Goal: Task Accomplishment & Management: Use online tool/utility

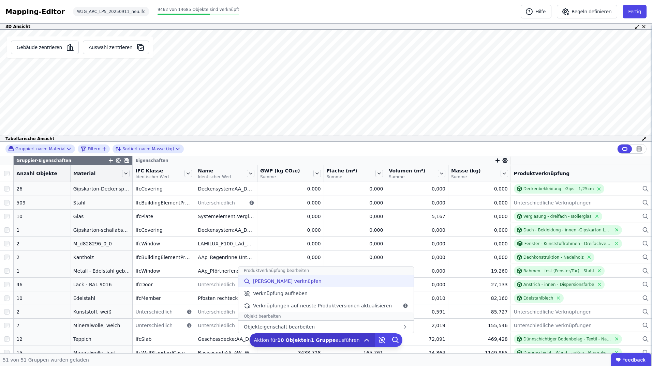
click at [285, 281] on span "[PERSON_NAME] verknüpfen" at bounding box center [287, 281] width 69 height 7
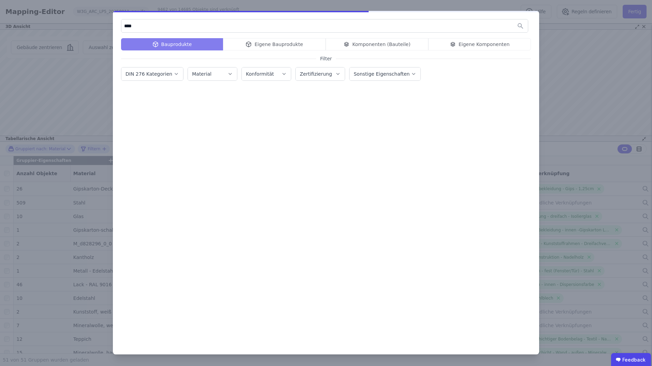
type input "****"
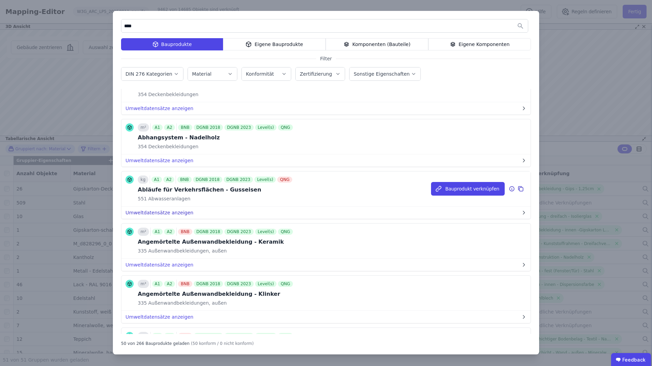
scroll to position [125, 0]
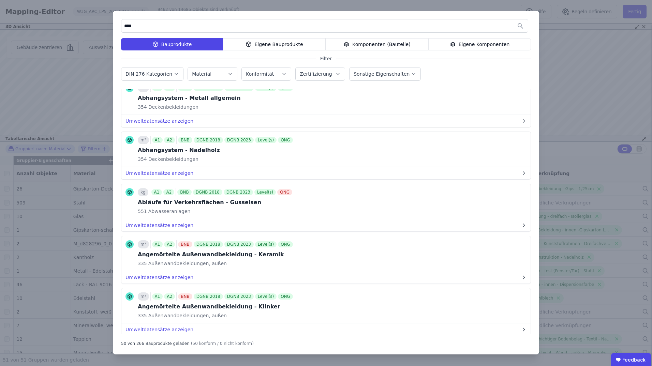
click at [164, 76] on label "DIN 276 Kategorien" at bounding box center [149, 73] width 48 height 5
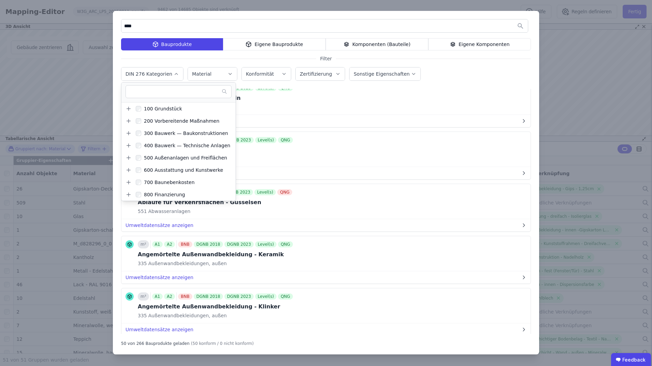
click at [164, 76] on label "DIN 276 Kategorien" at bounding box center [149, 73] width 48 height 5
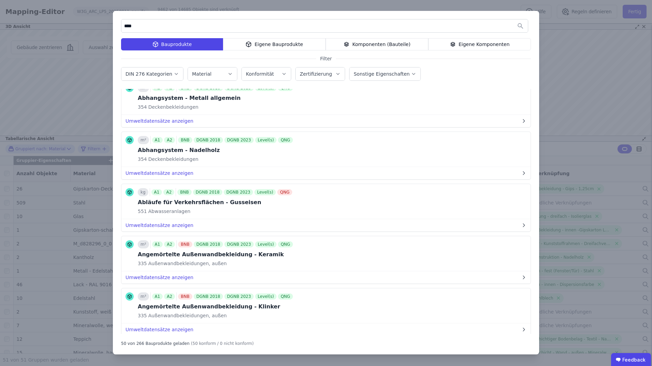
click at [223, 74] on div "Material" at bounding box center [212, 74] width 41 height 7
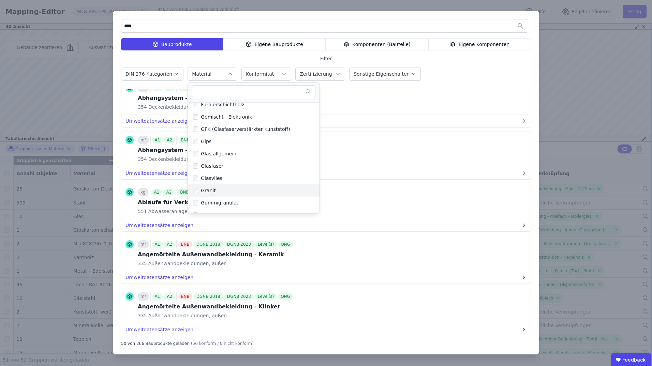
scroll to position [580, 0]
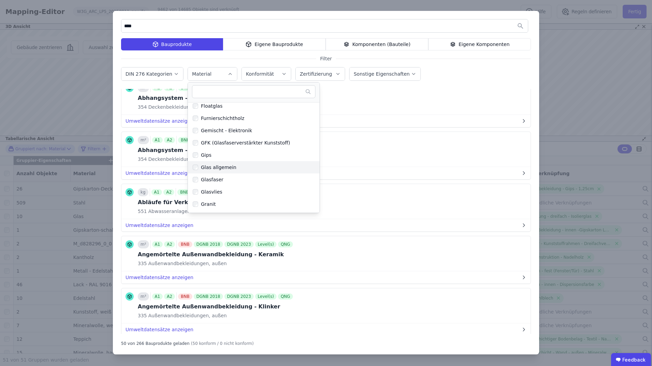
click at [204, 166] on div "Glas allgemein" at bounding box center [217, 167] width 38 height 7
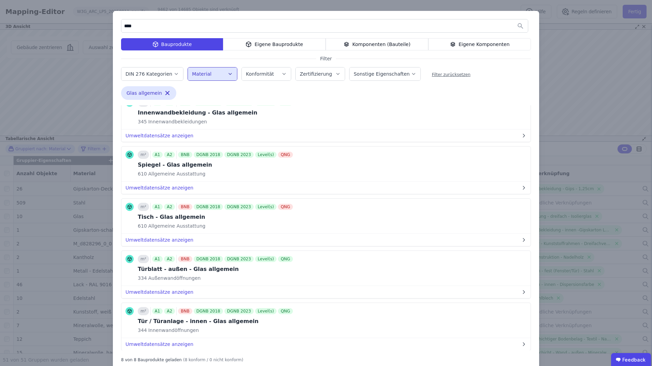
scroll to position [0, 0]
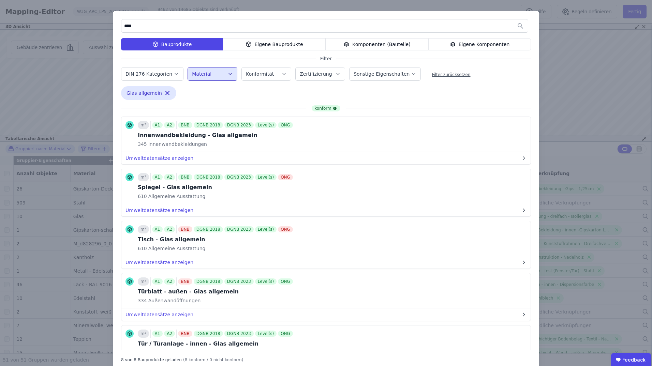
drag, startPoint x: 142, startPoint y: 23, endPoint x: 111, endPoint y: 25, distance: 31.1
click at [113, 25] on div "**** Bauprodukte Eigene Bauprodukte Komponenten (Bauteile) Eigene Komponenten F…" at bounding box center [326, 191] width 426 height 360
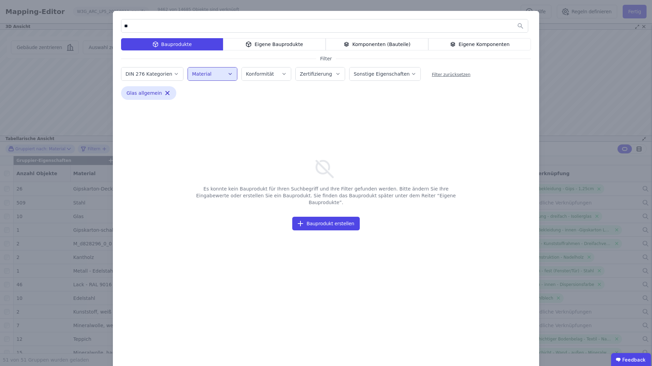
type input "*"
click at [336, 44] on div "Komponenten (Bauteile)" at bounding box center [377, 44] width 103 height 12
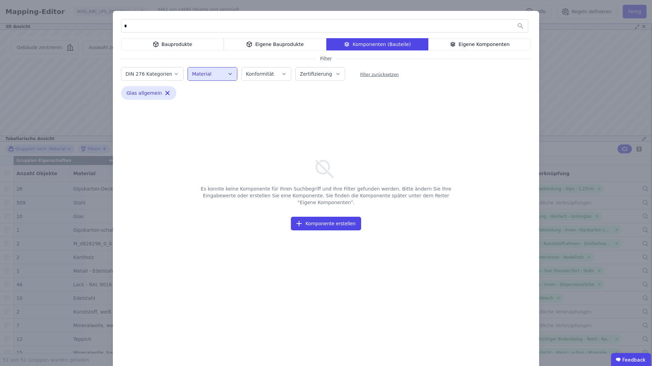
drag, startPoint x: 120, startPoint y: 29, endPoint x: 103, endPoint y: 28, distance: 16.7
click at [103, 28] on div "* Bauprodukte Eigene Bauprodukte Komponenten (Bauteile) Eigene Komponenten Filt…" at bounding box center [326, 191] width 652 height 382
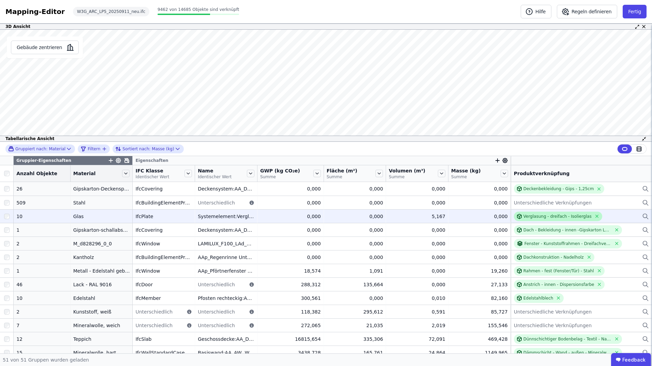
click at [539, 215] on div "Verglasung - dreifach - Isolierglas" at bounding box center [557, 216] width 68 height 5
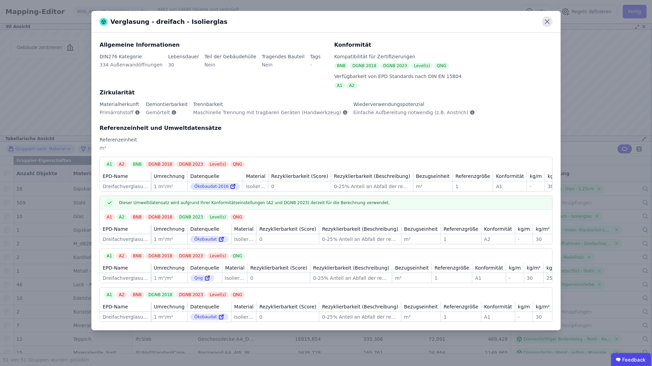
click at [549, 21] on icon at bounding box center [547, 21] width 11 height 11
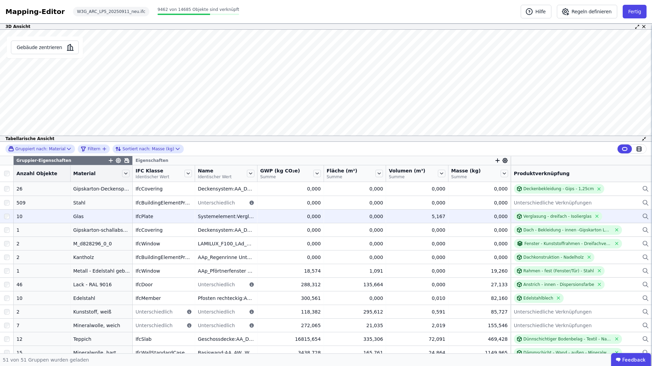
click at [643, 215] on icon at bounding box center [645, 216] width 4 height 4
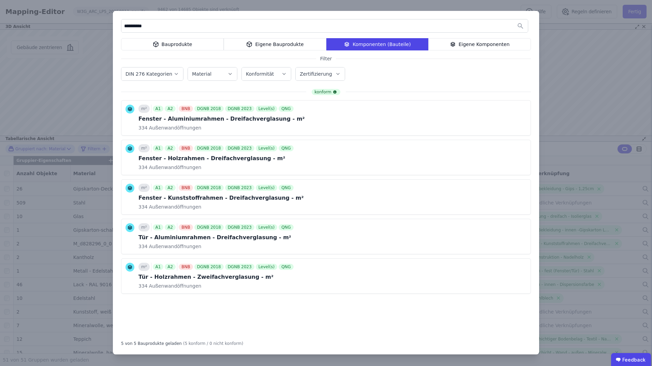
type input "**********"
click at [184, 45] on div "Bauprodukte" at bounding box center [172, 44] width 103 height 12
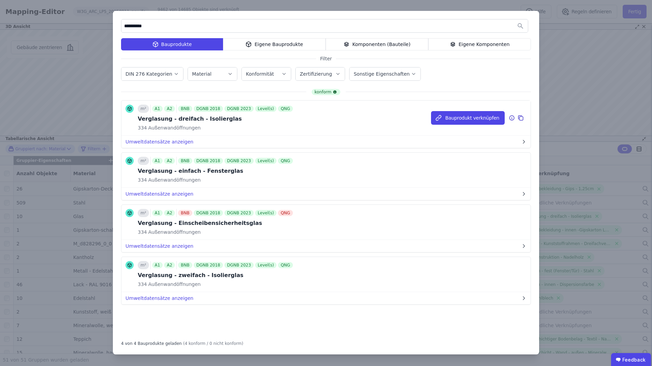
click at [316, 121] on div "m² A1 A2 BNB DGNB 2018 DGNB 2023 Level(s) QNG Verglasung - dreifach - Isoliergl…" at bounding box center [325, 118] width 409 height 35
click at [521, 118] on icon at bounding box center [521, 118] width 6 height 8
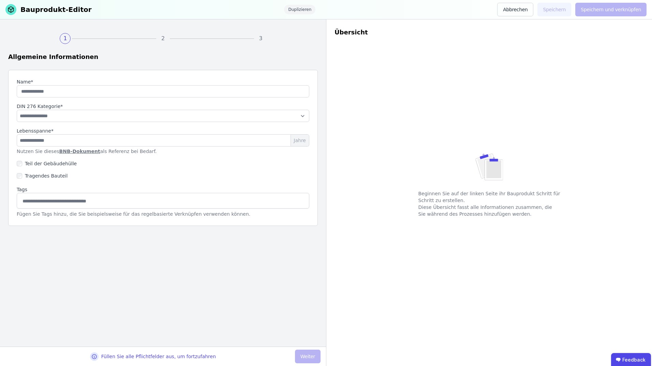
type input "**********"
select select "**********"
type input "**"
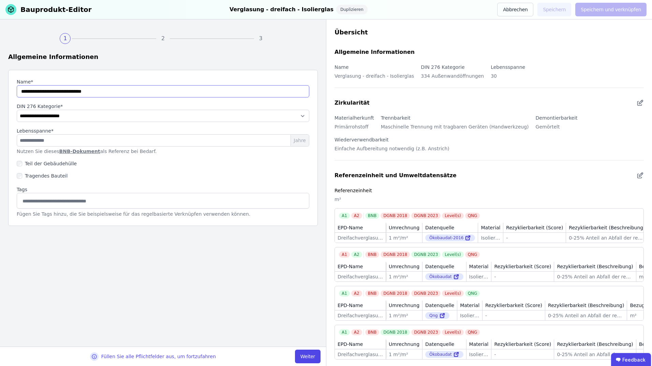
click at [106, 92] on input "string" at bounding box center [163, 91] width 293 height 12
type input "**********"
click at [313, 354] on button "Weiter" at bounding box center [308, 357] width 26 height 14
select select "**********"
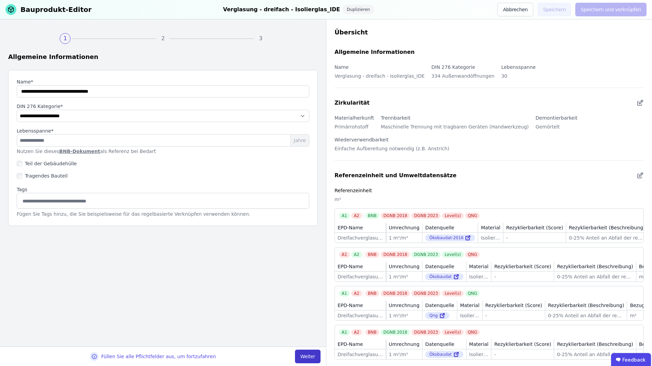
select select "**********"
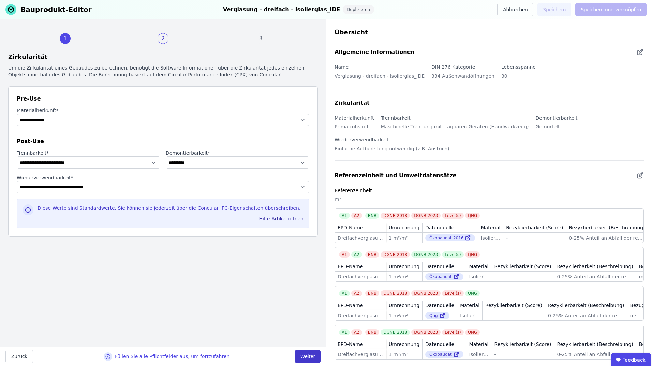
click at [313, 354] on button "Weiter" at bounding box center [308, 357] width 26 height 14
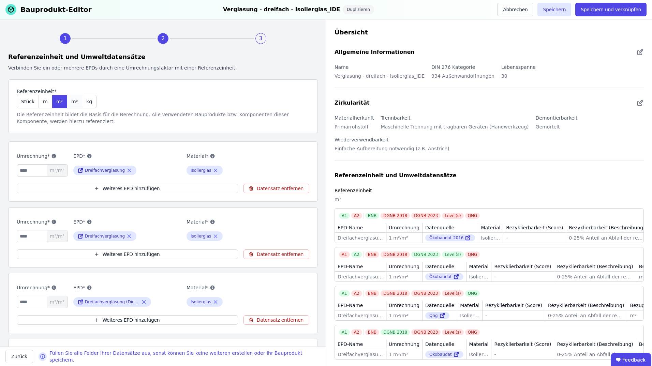
click at [72, 101] on span "m³" at bounding box center [74, 101] width 6 height 7
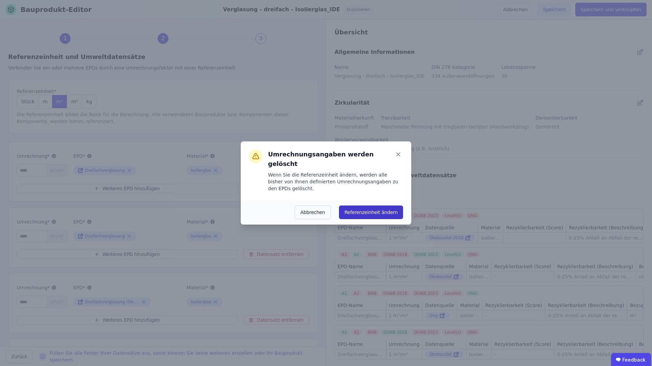
click at [360, 208] on button "Referenzeinheit ändern" at bounding box center [371, 213] width 64 height 14
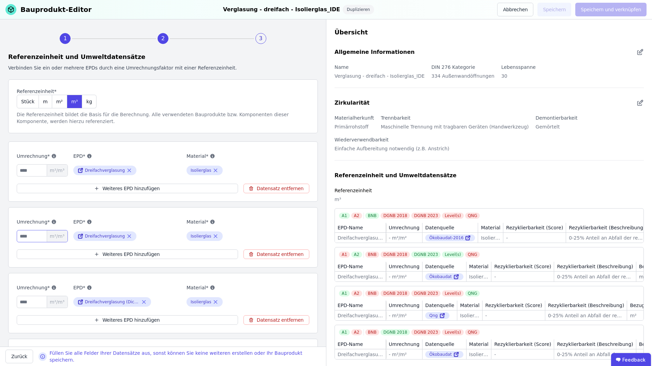
click at [35, 239] on input "number" at bounding box center [42, 236] width 51 height 12
type input "*"
type input "****"
click at [260, 321] on button "Datensatz entfernen" at bounding box center [276, 320] width 66 height 10
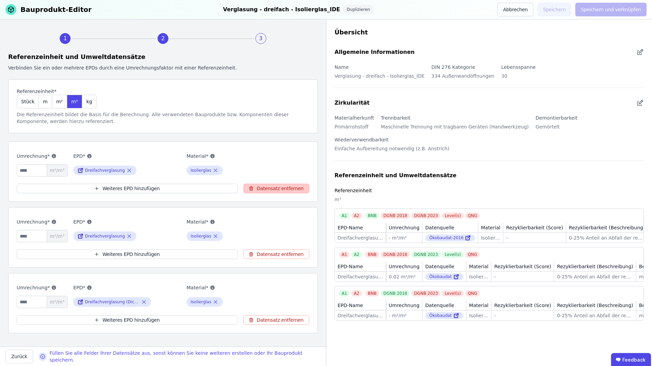
click at [270, 188] on button "Datensatz entfernen" at bounding box center [276, 189] width 66 height 10
type input "****"
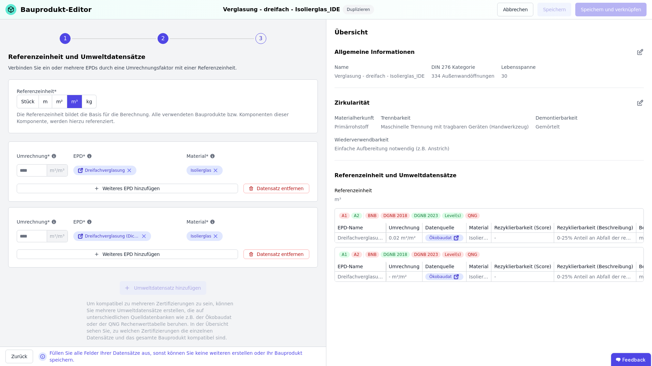
click at [247, 164] on div "Material* Isolierglas" at bounding box center [240, 164] width 108 height 25
click at [271, 255] on button "Datensatz entfernen" at bounding box center [276, 255] width 66 height 10
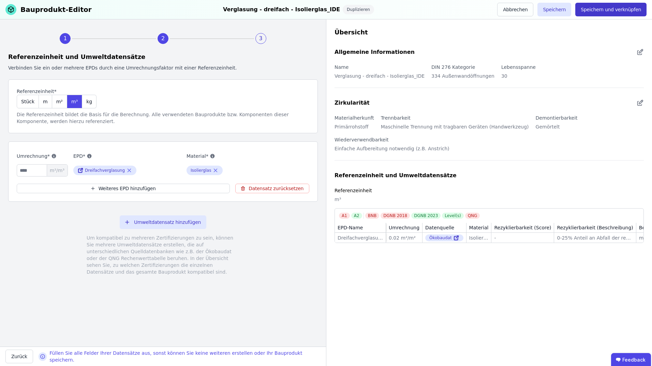
click at [613, 12] on button "Speichern und verknüpfen" at bounding box center [610, 10] width 71 height 14
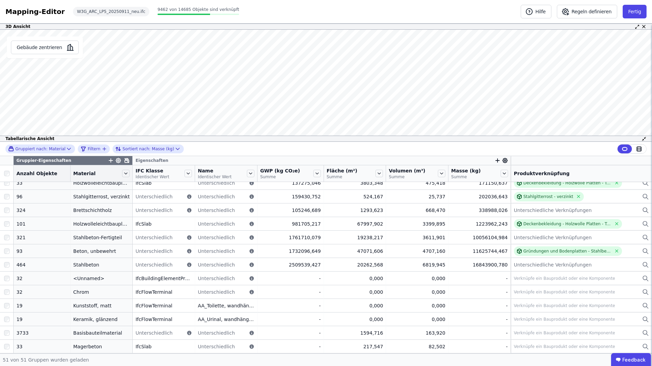
scroll to position [30, 0]
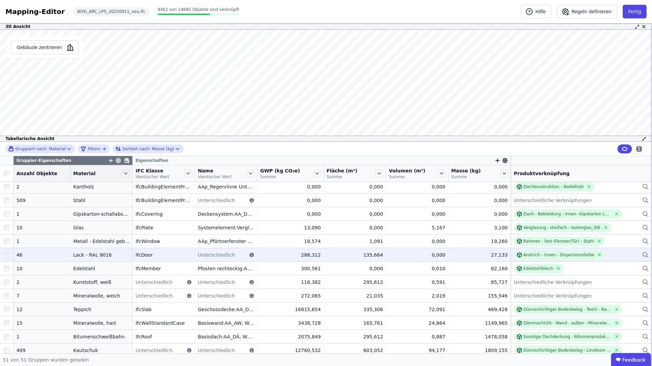
click at [3, 256] on div at bounding box center [6, 255] width 13 height 12
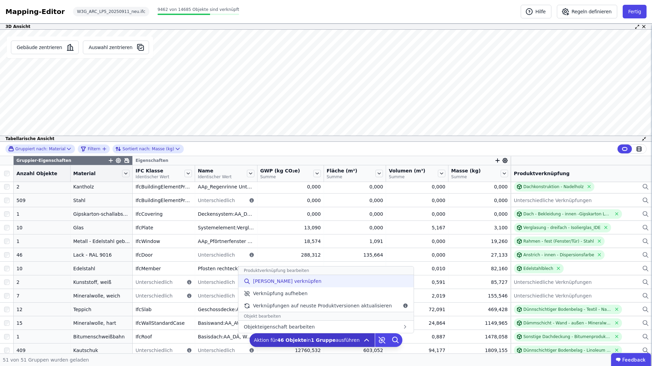
click at [280, 283] on span "[PERSON_NAME] verknüpfen" at bounding box center [287, 281] width 69 height 7
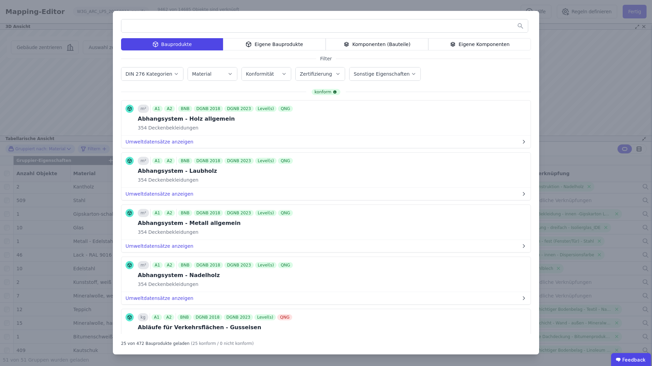
click at [208, 27] on input "text" at bounding box center [324, 26] width 406 height 12
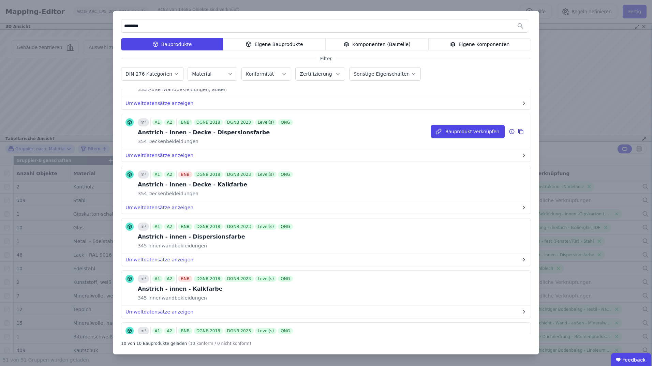
scroll to position [102, 0]
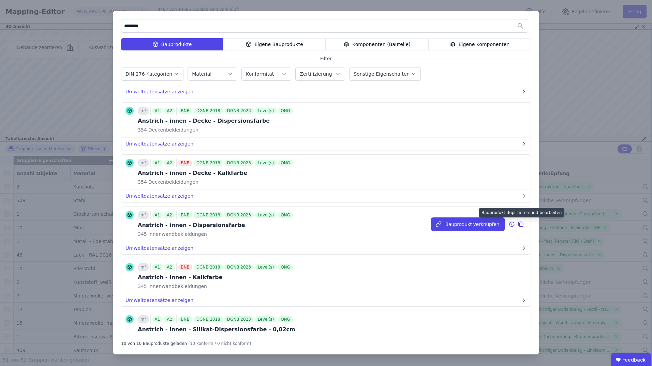
type input "********"
click at [518, 225] on icon at bounding box center [521, 224] width 6 height 8
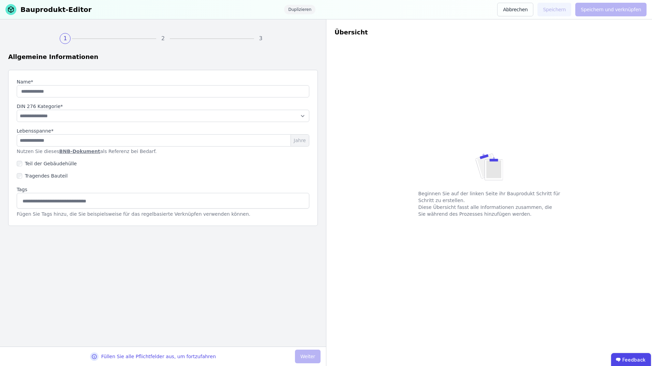
type input "**********"
select select "**********"
type input "**"
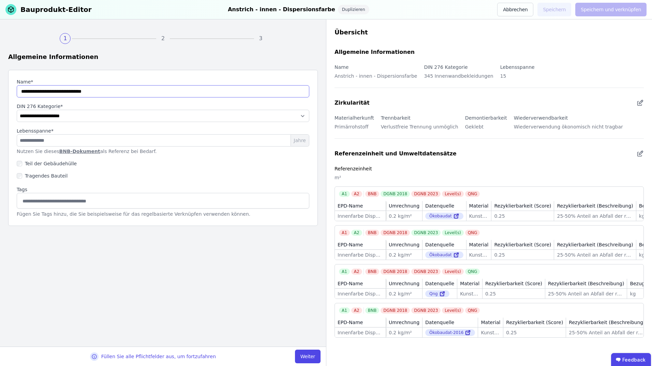
click at [108, 89] on input "string" at bounding box center [163, 91] width 293 height 12
drag, startPoint x: 20, startPoint y: 93, endPoint x: 134, endPoint y: 92, distance: 113.2
click at [134, 92] on input "string" at bounding box center [163, 91] width 293 height 12
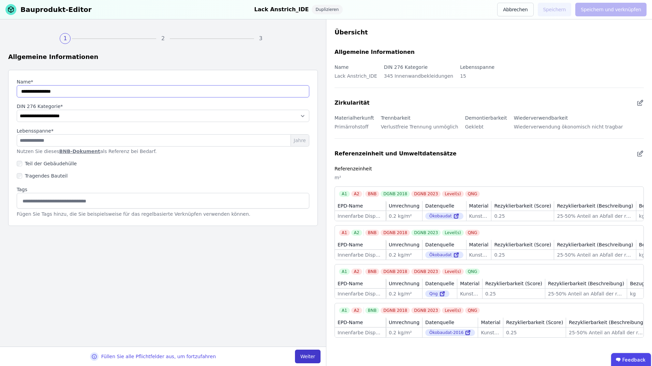
type input "**********"
click at [312, 356] on button "Weiter" at bounding box center [308, 357] width 26 height 14
select select "**********"
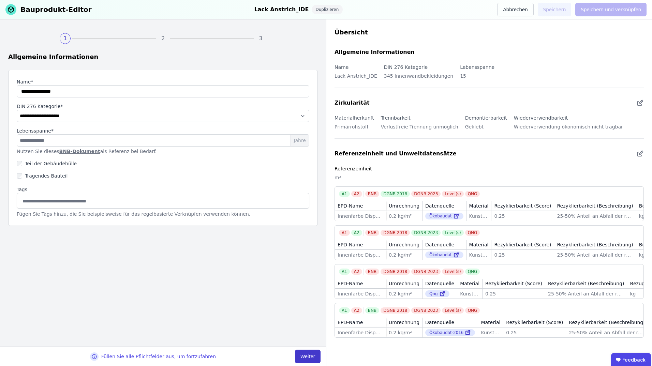
select select "**********"
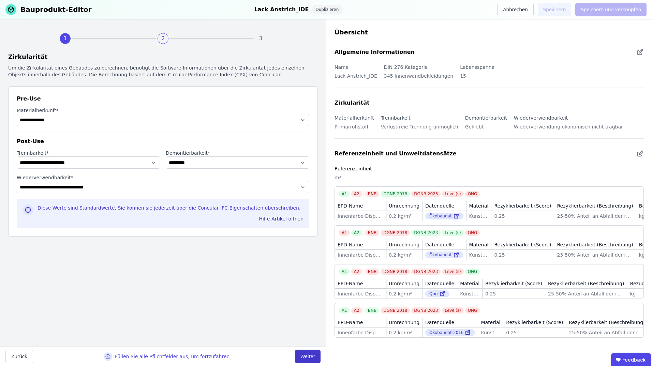
click at [312, 356] on button "Weiter" at bounding box center [308, 357] width 26 height 14
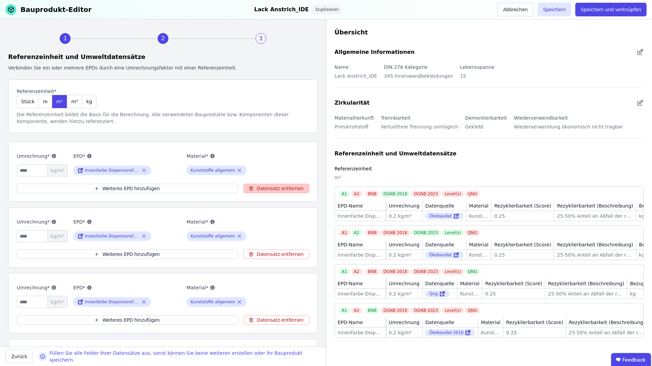
click at [263, 186] on button "Datensatz entfernen" at bounding box center [276, 189] width 66 height 10
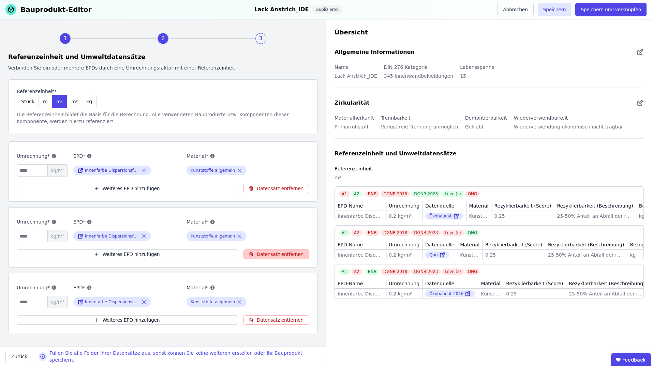
click at [249, 253] on icon "button" at bounding box center [250, 253] width 3 height 0
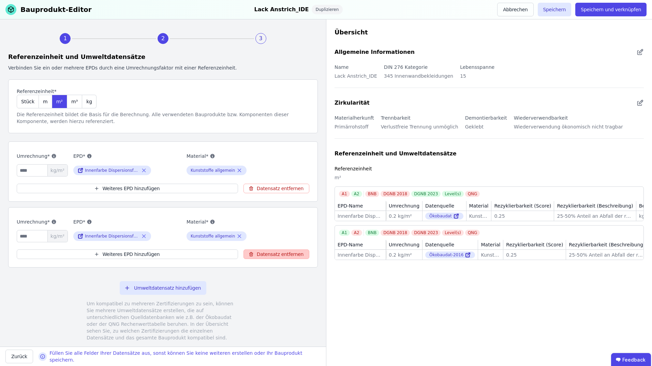
click at [252, 253] on span "button" at bounding box center [251, 254] width 5 height 8
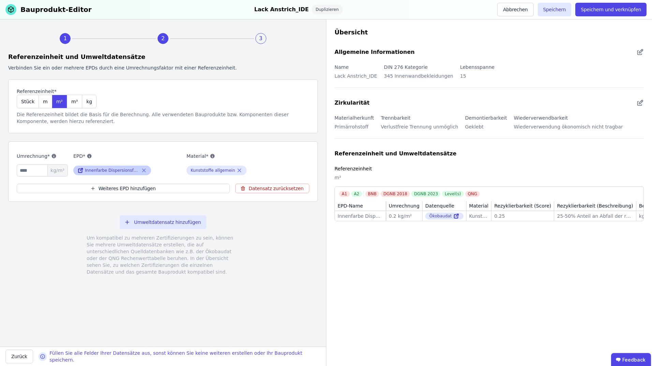
click at [143, 169] on icon at bounding box center [144, 170] width 6 height 8
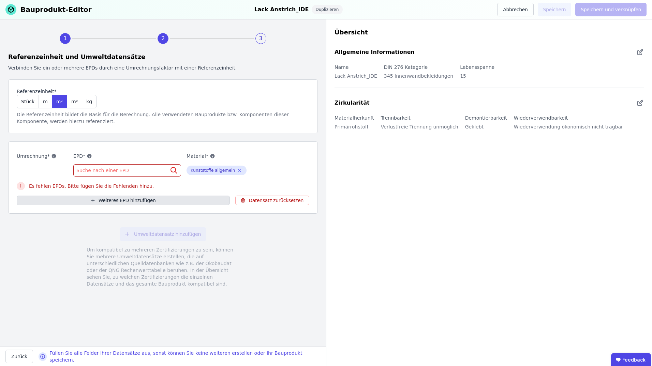
click at [94, 200] on icon "button" at bounding box center [92, 200] width 3 height 0
click at [119, 199] on button "Weiteres EPD hinzufügen" at bounding box center [123, 201] width 213 height 10
click at [95, 200] on icon "button" at bounding box center [92, 200] width 5 height 8
click at [118, 168] on span "Suche nach einer EPD" at bounding box center [103, 170] width 54 height 7
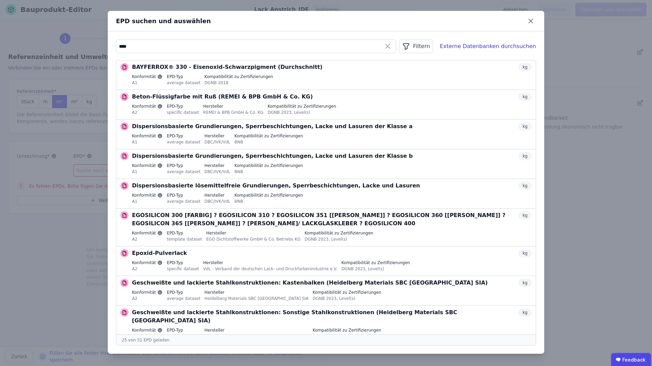
type input "****"
click at [429, 48] on div "Filtern" at bounding box center [416, 47] width 34 height 14
click at [427, 59] on icon at bounding box center [423, 61] width 7 height 7
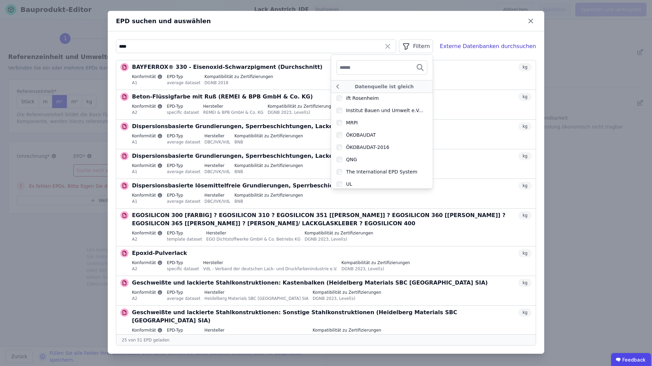
scroll to position [187, 0]
click at [361, 130] on div "ÖKOBAUDAT" at bounding box center [361, 133] width 30 height 7
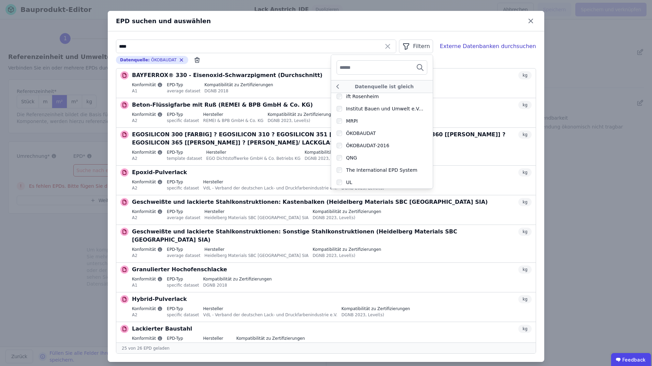
click at [433, 44] on div "Filtern" at bounding box center [416, 47] width 34 height 14
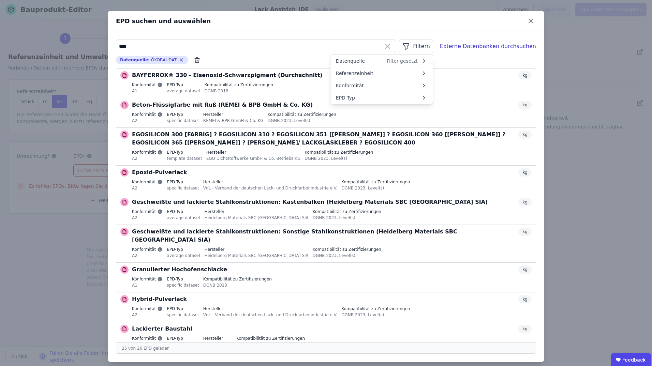
scroll to position [0, 0]
click at [429, 45] on div "Filtern" at bounding box center [416, 47] width 34 height 14
click at [427, 85] on li "Konformität" at bounding box center [381, 85] width 102 height 12
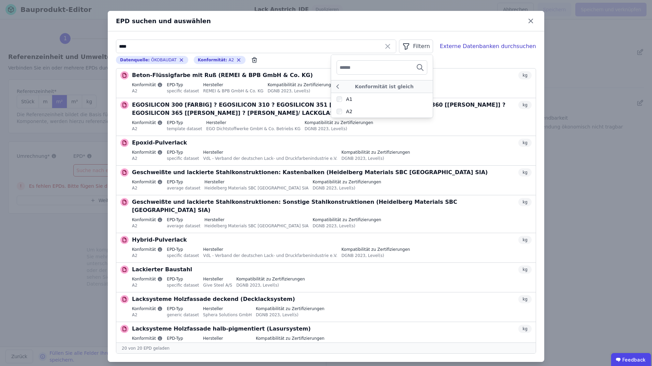
click at [473, 34] on div "**** Filtern Konformität ist gleich A1 A2 Externe Datenbanken durchsuchen Date…" at bounding box center [326, 196] width 436 height 331
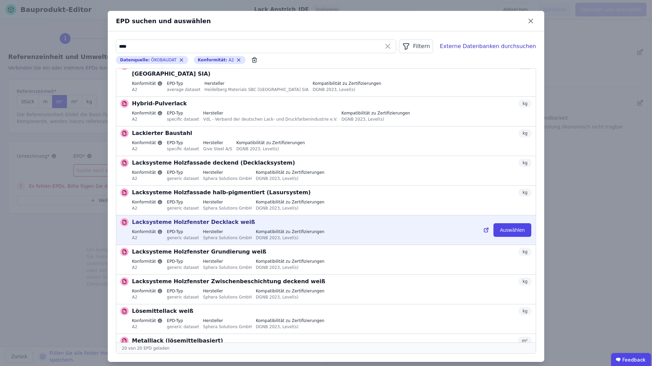
scroll to position [170, 0]
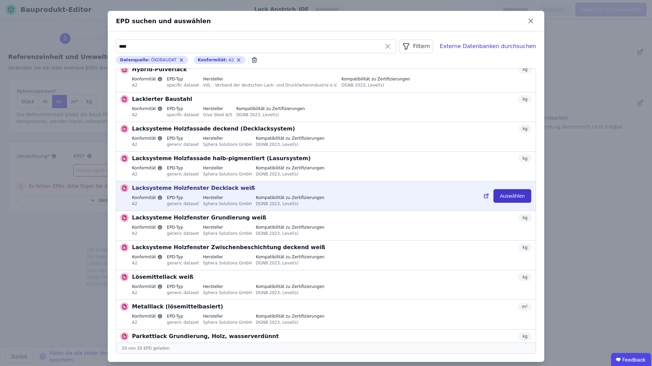
click at [494, 189] on button "Auswählen" at bounding box center [512, 196] width 38 height 14
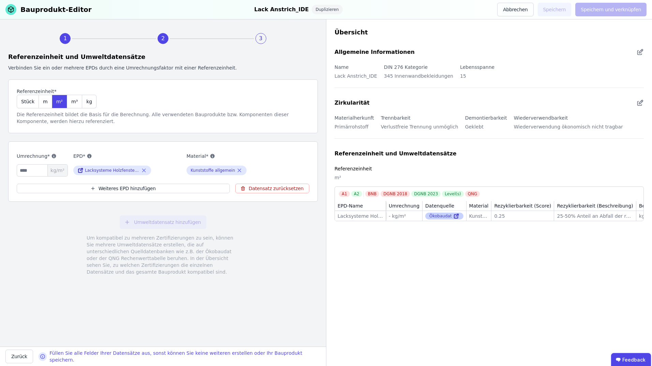
click at [456, 216] on icon at bounding box center [457, 215] width 2 height 2
click at [26, 171] on input "number" at bounding box center [42, 170] width 51 height 12
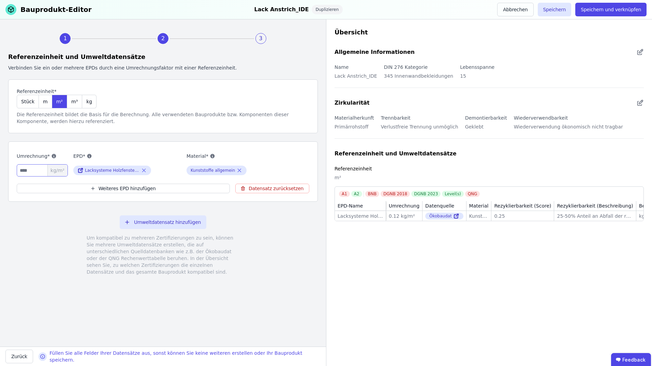
type input "****"
click at [165, 174] on div "EPD* Lacksysteme Holzfenster Decklack weiß" at bounding box center [127, 164] width 108 height 25
click at [292, 166] on div "Material* Kunststoffe allgemein" at bounding box center [240, 164] width 108 height 25
click at [621, 8] on button "Speichern und verknüpfen" at bounding box center [610, 10] width 71 height 14
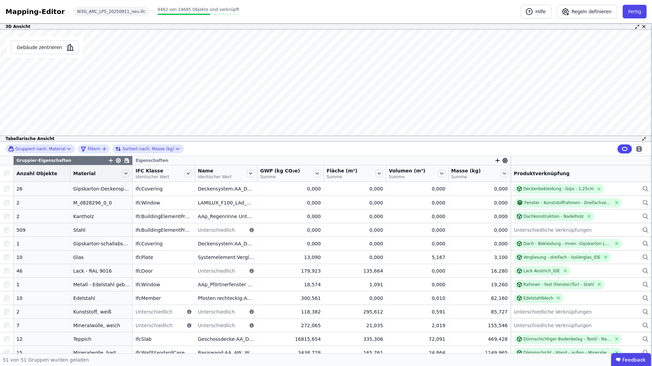
click at [319, 150] on div "Gruppiert nach: Material Filtern Sortiert nach: Masse (kg)" at bounding box center [326, 149] width 652 height 14
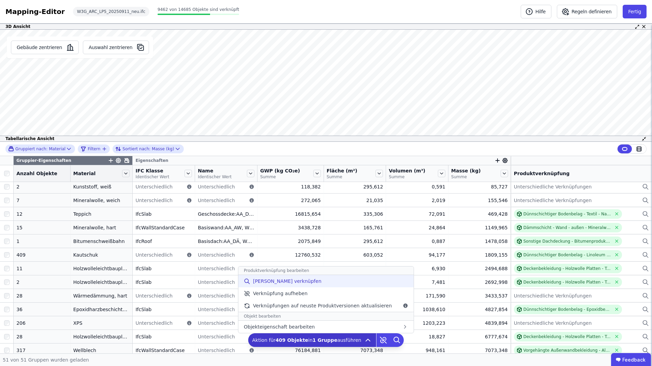
click at [293, 283] on span "[PERSON_NAME] verknüpfen" at bounding box center [287, 281] width 69 height 7
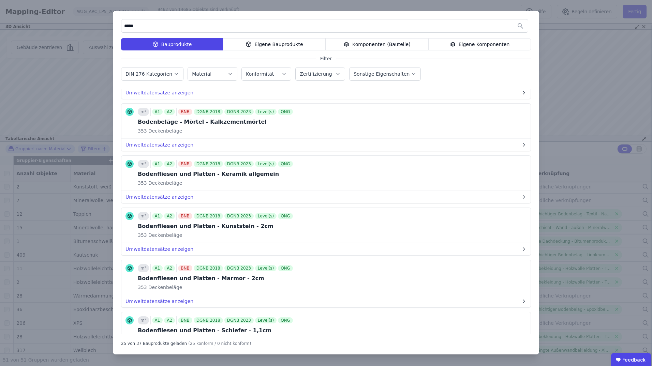
scroll to position [614, 0]
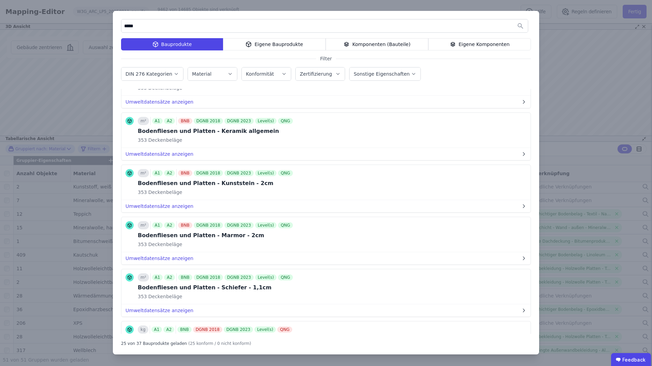
drag, startPoint x: 151, startPoint y: 27, endPoint x: 87, endPoint y: 25, distance: 63.8
click at [87, 25] on div "***** Bauprodukte Eigene Bauprodukte Komponenten (Bauteile) Eigene Komponenten …" at bounding box center [326, 183] width 652 height 366
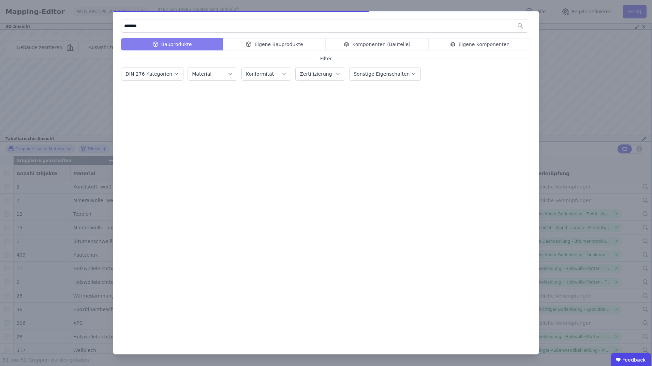
scroll to position [0, 0]
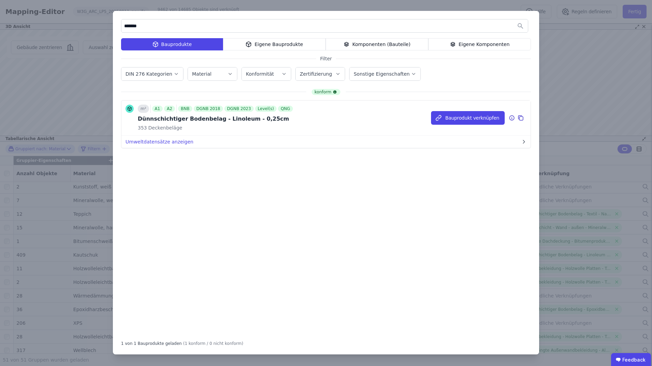
type input "*******"
click at [522, 117] on icon at bounding box center [521, 118] width 6 height 8
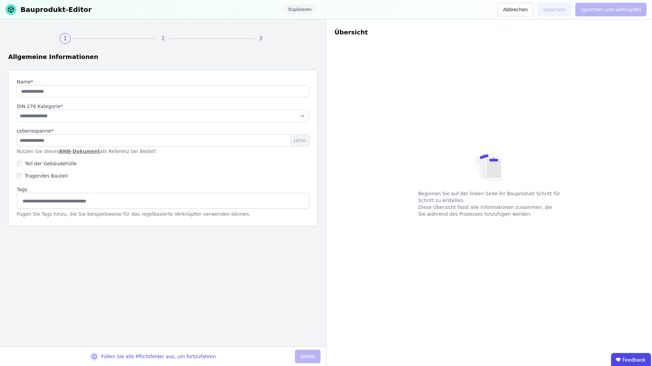
type input "**********"
select select "**********"
type input "**"
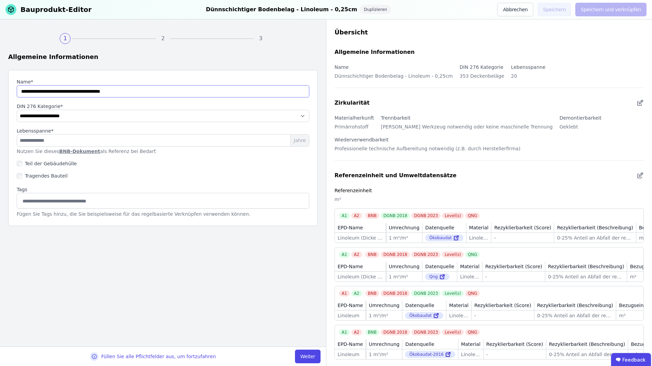
drag, startPoint x: 134, startPoint y: 92, endPoint x: -34, endPoint y: 89, distance: 168.5
click at [0, 89] on html "**********" at bounding box center [326, 183] width 652 height 366
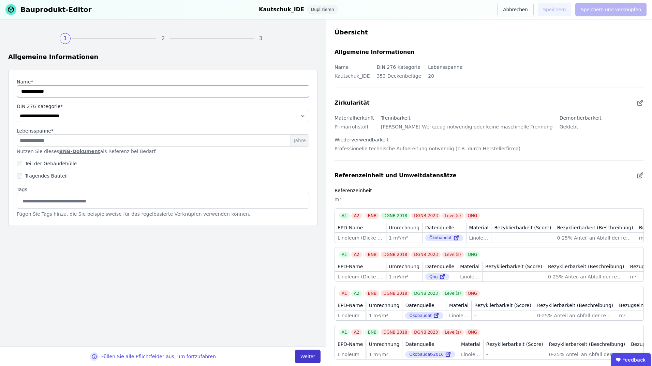
type input "**********"
click at [310, 359] on button "Weiter" at bounding box center [308, 357] width 26 height 14
select select "**********"
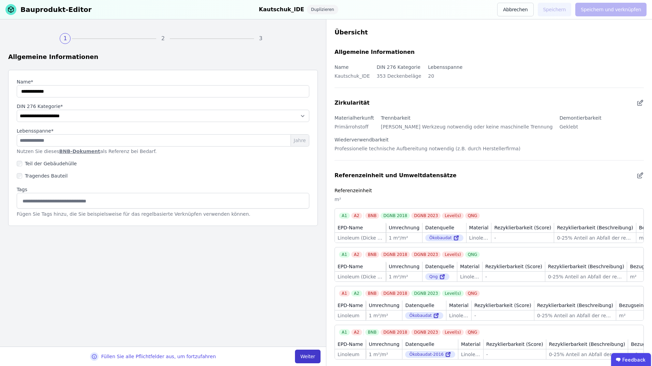
select select "**********"
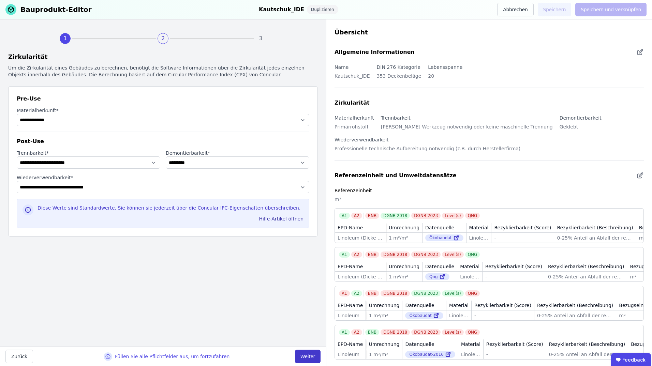
click at [302, 353] on button "Weiter" at bounding box center [308, 357] width 26 height 14
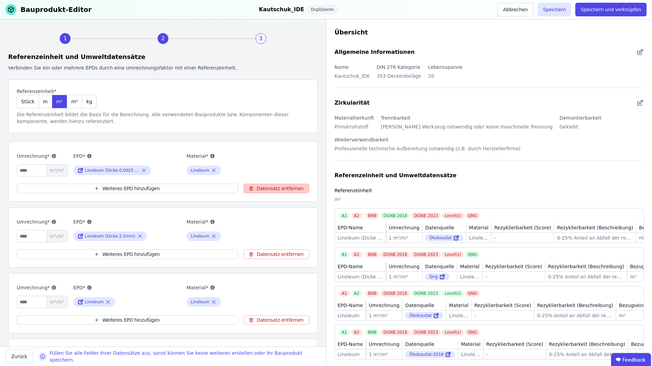
click at [292, 187] on button "Datensatz entfernen" at bounding box center [276, 189] width 66 height 10
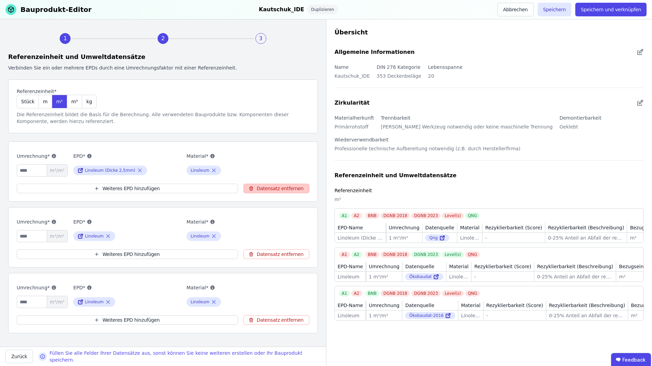
click at [280, 189] on button "Datensatz entfernen" at bounding box center [276, 189] width 66 height 10
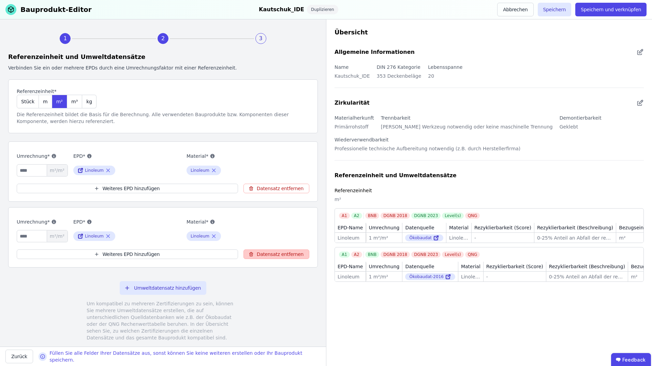
click at [282, 255] on button "Datensatz entfernen" at bounding box center [276, 255] width 66 height 10
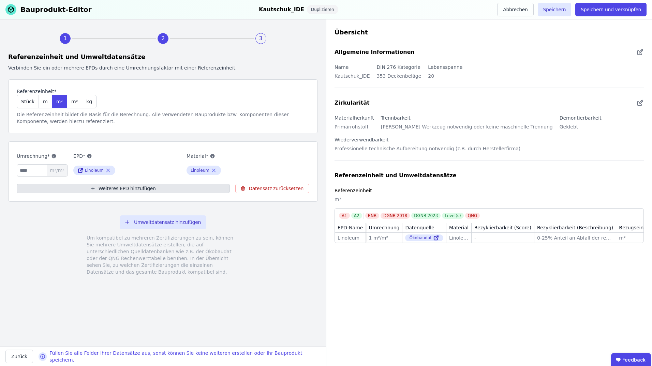
click at [95, 188] on icon "button" at bounding box center [92, 188] width 5 height 8
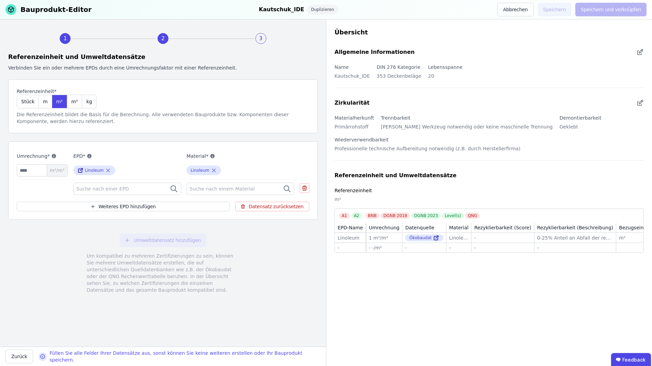
click at [118, 187] on span "Suche nach einer EPD" at bounding box center [103, 188] width 54 height 7
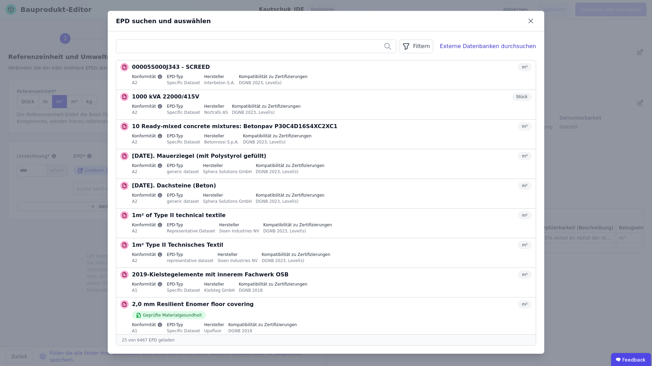
click at [429, 42] on div "Filtern" at bounding box center [416, 47] width 34 height 14
click at [422, 82] on li "Konformität" at bounding box center [381, 85] width 102 height 12
click at [352, 111] on div "A2" at bounding box center [345, 111] width 16 height 7
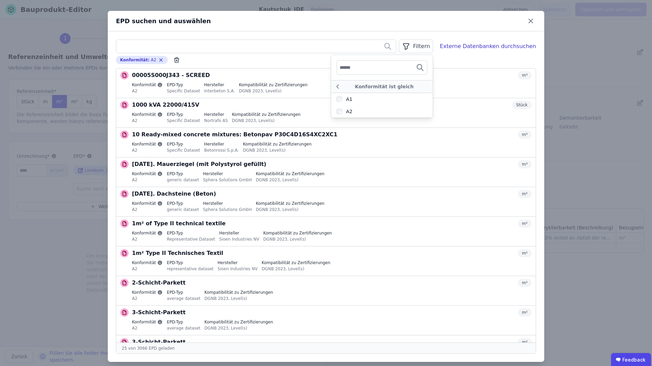
click at [420, 45] on div "Filtern" at bounding box center [416, 47] width 34 height 14
click at [431, 46] on div "Filtern" at bounding box center [416, 47] width 34 height 14
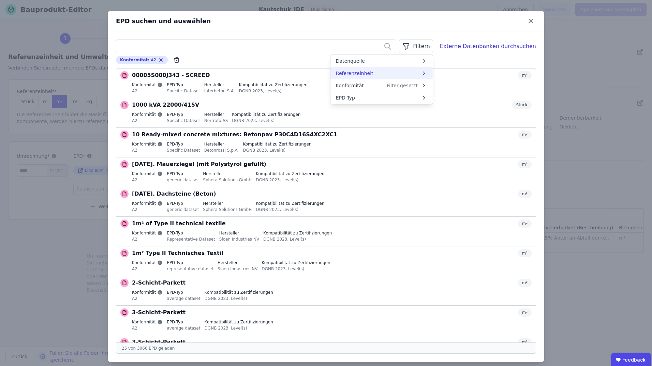
click at [406, 77] on li "Referenzeinheit" at bounding box center [381, 73] width 102 height 12
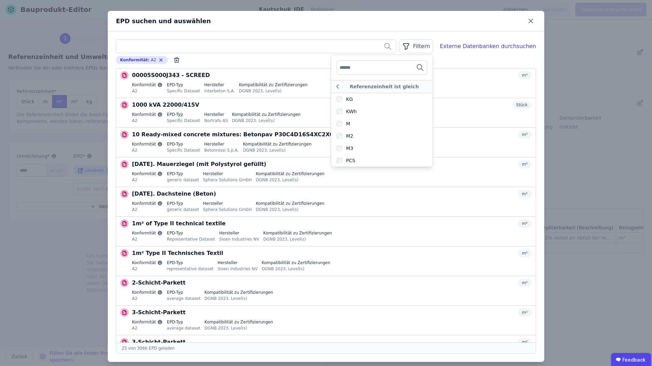
click at [427, 47] on div "Filtern" at bounding box center [416, 47] width 34 height 14
click at [430, 46] on div "Filtern" at bounding box center [416, 47] width 34 height 14
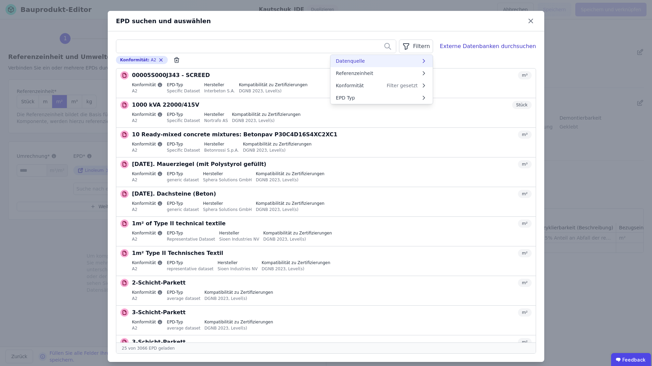
click at [420, 63] on li "Datenquelle" at bounding box center [381, 61] width 102 height 12
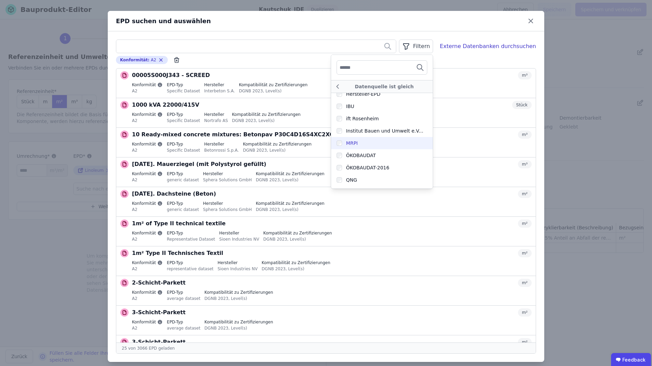
scroll to position [153, 0]
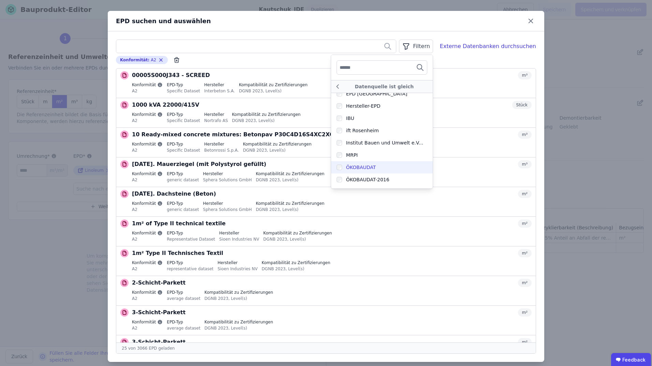
click at [362, 170] on div "ÖKOBAUDAT" at bounding box center [361, 167] width 30 height 7
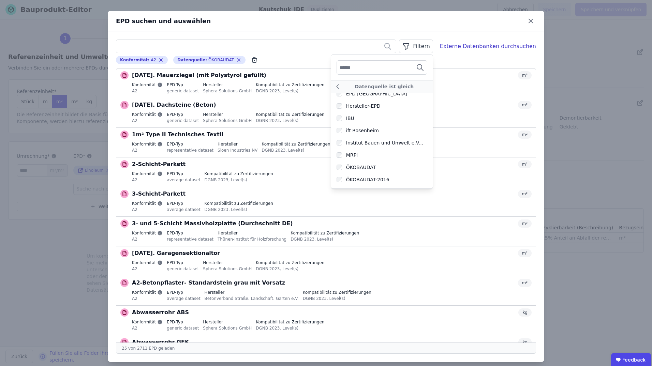
click at [292, 63] on div "Konformität : A2 Remove small option Datenquelle : ÖKOBAUDAT Remove small opti…" at bounding box center [326, 60] width 420 height 8
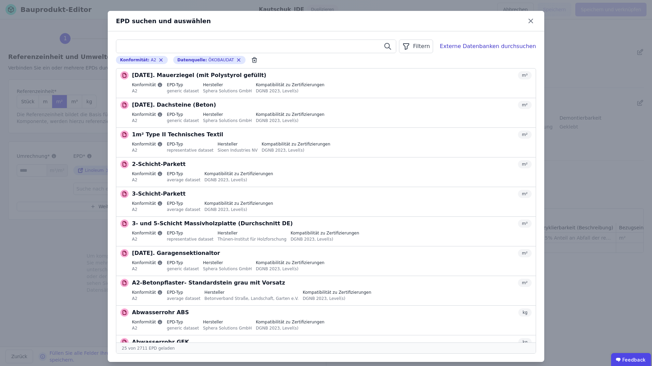
click at [265, 44] on input "text" at bounding box center [256, 46] width 280 height 12
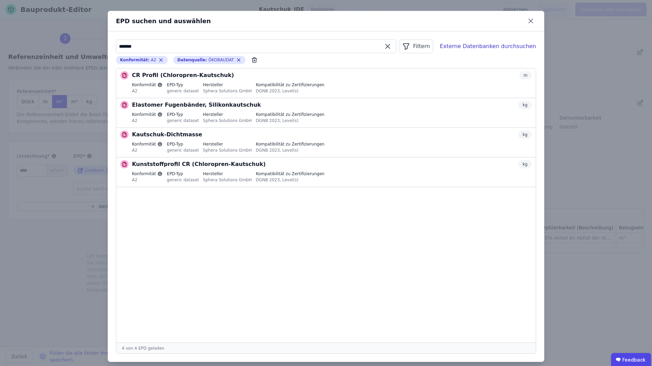
drag, startPoint x: 153, startPoint y: 48, endPoint x: 101, endPoint y: 45, distance: 51.9
click at [101, 45] on div "EPD suchen und auswählen ******* Filtern Externe Datenbanken durchsuchen Konfor…" at bounding box center [326, 186] width 652 height 373
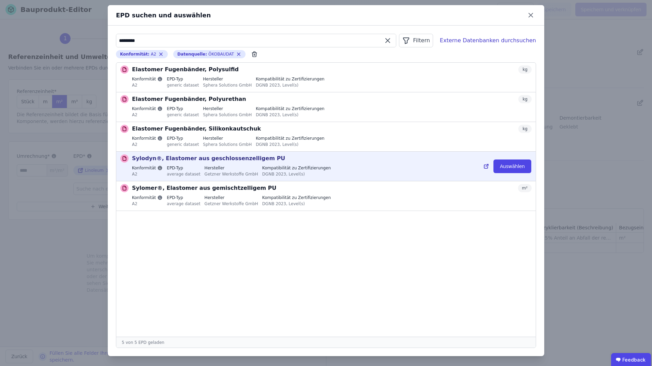
scroll to position [7, 0]
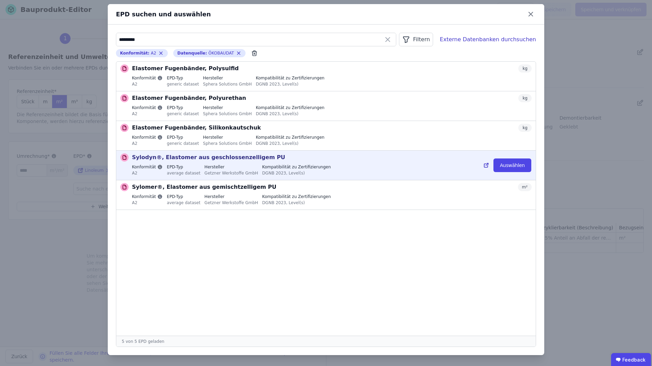
click at [485, 165] on icon at bounding box center [486, 165] width 6 height 8
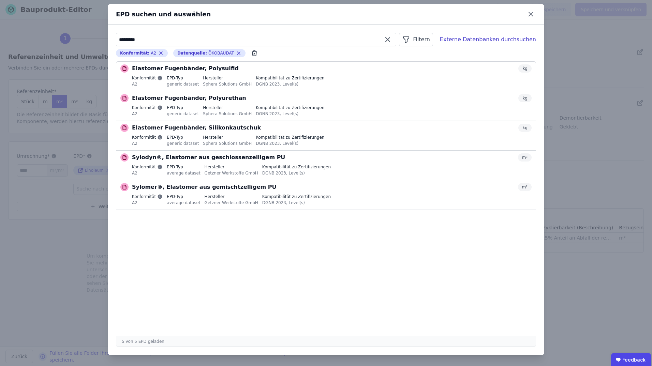
drag, startPoint x: 178, startPoint y: 41, endPoint x: 83, endPoint y: 40, distance: 95.1
click at [83, 40] on div "EPD suchen und auswählen ********* Filtern Externe Datenbanken durchsuchen Konf…" at bounding box center [326, 179] width 652 height 373
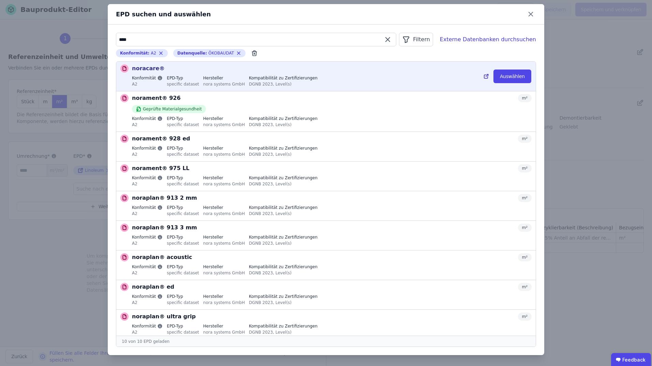
type input "****"
click at [486, 76] on icon at bounding box center [487, 75] width 2 height 2
click at [505, 76] on button "Auswählen" at bounding box center [512, 77] width 38 height 14
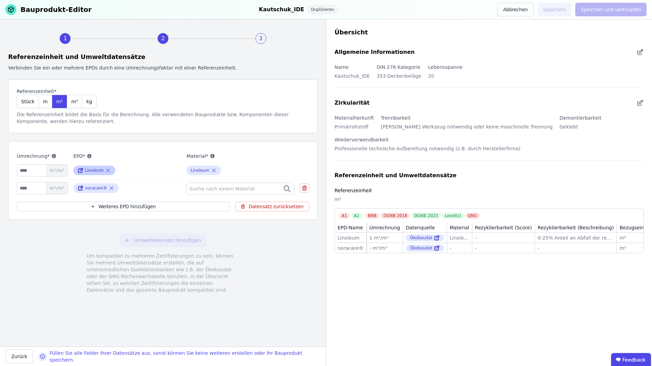
click at [106, 171] on icon at bounding box center [107, 170] width 3 height 3
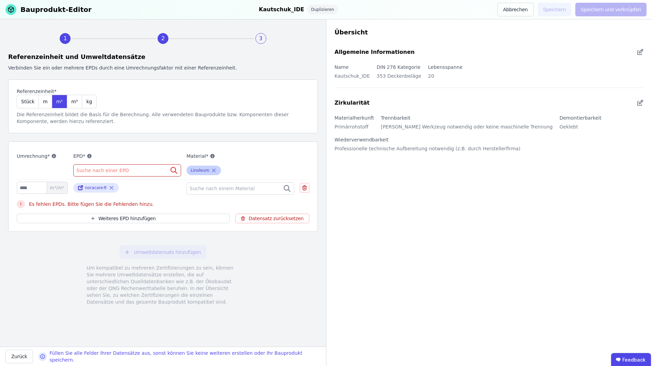
click at [211, 170] on icon at bounding box center [214, 170] width 6 height 8
click at [22, 188] on input "number" at bounding box center [42, 188] width 51 height 12
click at [306, 188] on icon at bounding box center [304, 188] width 6 height 8
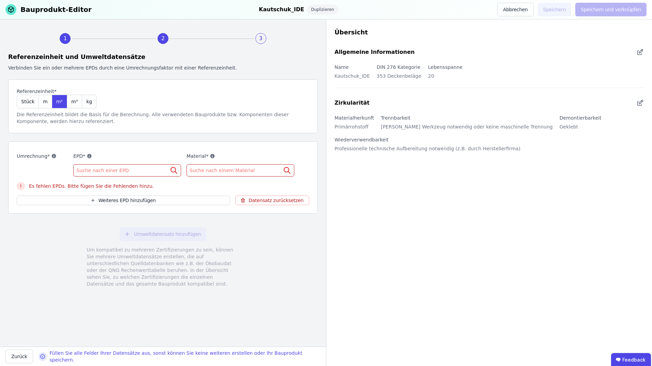
click at [122, 166] on div "Suche nach einer EPD" at bounding box center [127, 170] width 108 height 12
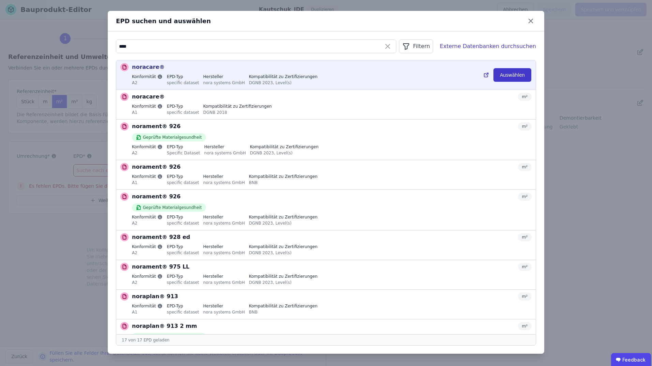
type input "****"
click at [512, 75] on button "Auswählen" at bounding box center [512, 75] width 38 height 14
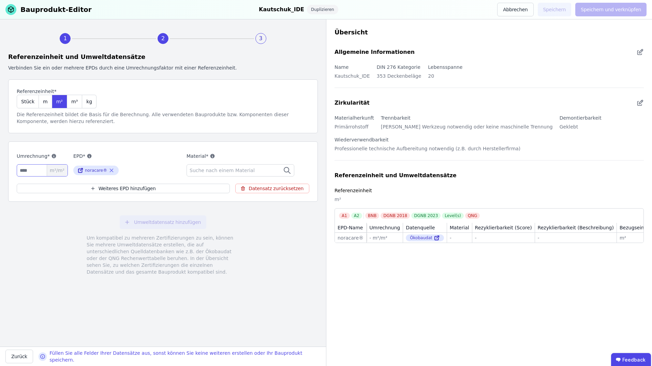
click at [41, 172] on input "number" at bounding box center [42, 170] width 51 height 12
type input "*"
type input "*****"
click at [241, 228] on div "Umweltdatensatz hinzufügen Um kompatibel zu mehreren Zertifizierungen zu sein, …" at bounding box center [163, 245] width 310 height 76
click at [259, 249] on div "Umweltdatensatz hinzufügen Um kompatibel zu mehreren Zertifizierungen zu sein, …" at bounding box center [163, 245] width 310 height 76
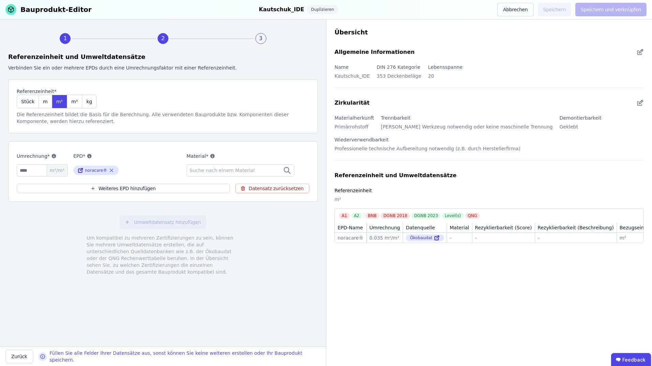
click at [261, 170] on div "Suche nach einem Material" at bounding box center [240, 170] width 108 height 12
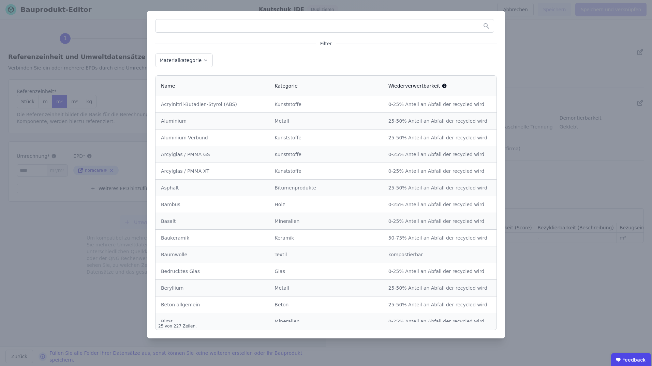
click at [221, 30] on input "text" at bounding box center [324, 26] width 338 height 12
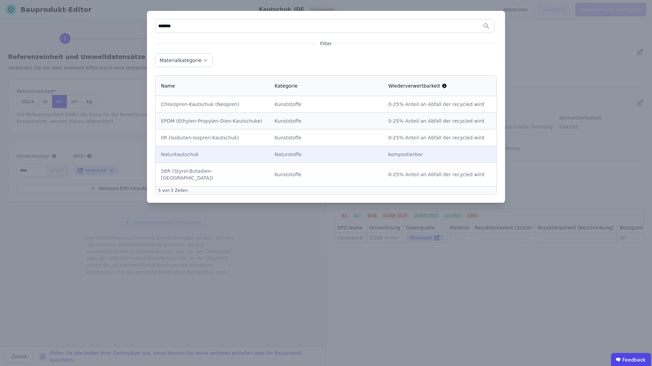
type input "*******"
click at [291, 152] on div "Naturstoffe" at bounding box center [325, 154] width 103 height 7
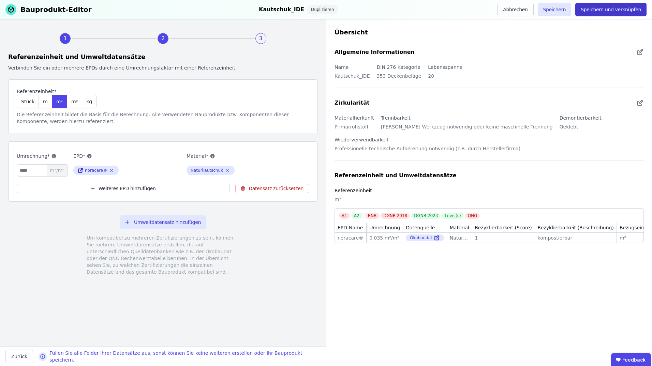
click at [615, 12] on button "Speichern und verknüpfen" at bounding box center [610, 10] width 71 height 14
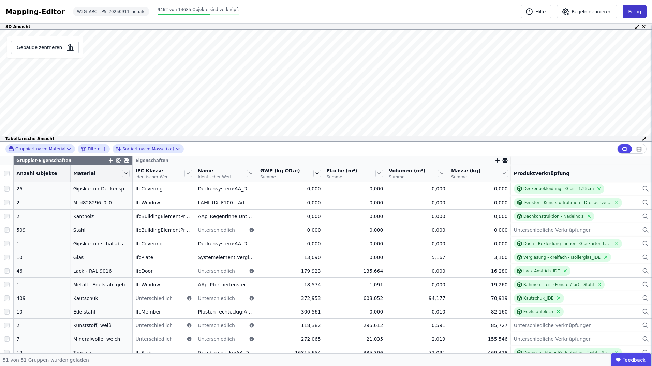
click at [635, 10] on button "Fertig" at bounding box center [635, 12] width 24 height 14
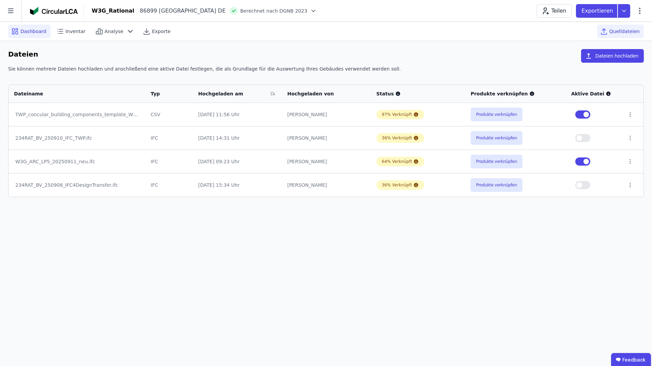
click at [43, 32] on span "Dashboard" at bounding box center [33, 31] width 26 height 7
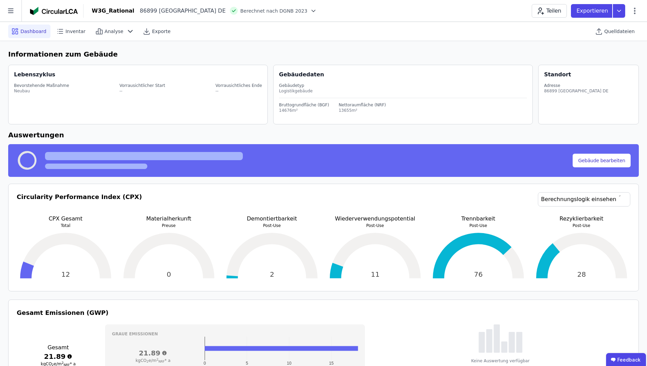
click at [32, 35] on div "Dashboard" at bounding box center [29, 32] width 42 height 14
click at [31, 34] on span "Dashboard" at bounding box center [33, 31] width 26 height 7
click at [12, 15] on icon at bounding box center [10, 10] width 21 height 21
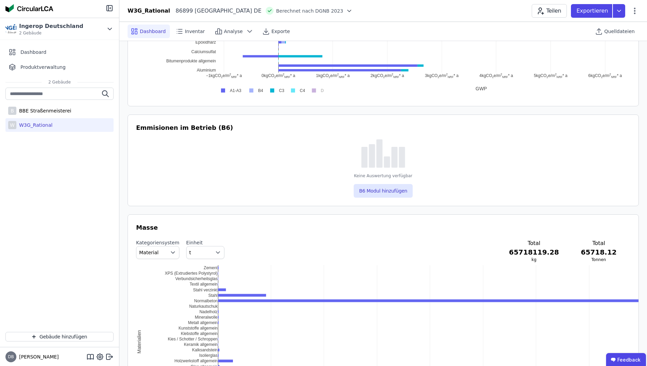
scroll to position [546, 0]
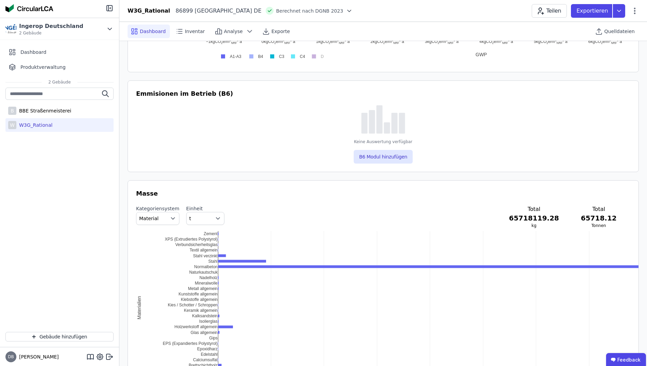
click at [169, 217] on icon "button" at bounding box center [172, 218] width 7 height 7
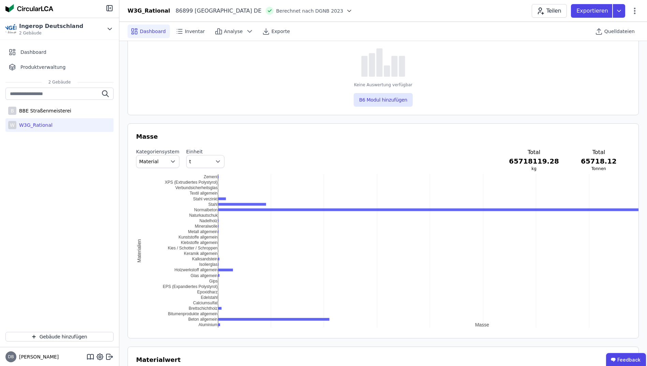
scroll to position [614, 0]
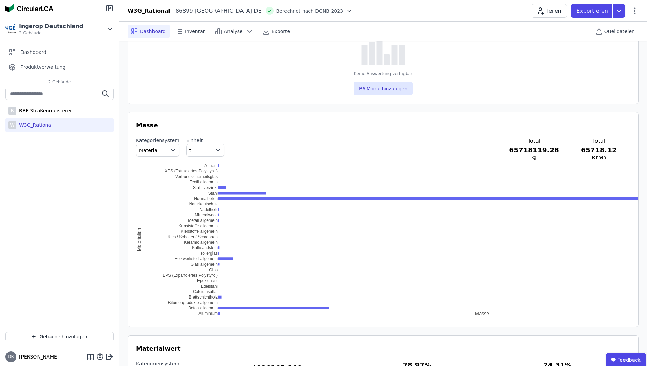
click at [214, 150] on icon "button" at bounding box center [217, 150] width 7 height 7
click at [192, 167] on span "kg" at bounding box center [195, 166] width 6 height 7
click at [214, 153] on icon "button" at bounding box center [217, 150] width 7 height 7
click at [214, 151] on icon "button" at bounding box center [217, 150] width 7 height 7
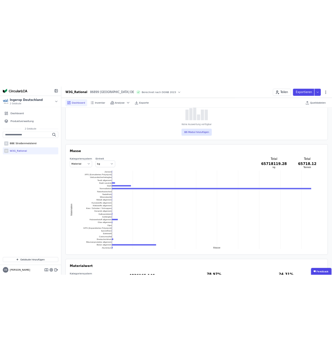
scroll to position [653, 0]
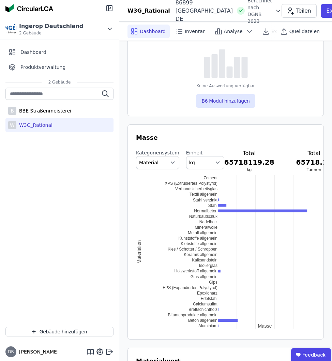
click at [214, 159] on icon "button" at bounding box center [217, 162] width 7 height 7
click at [192, 199] on div "t" at bounding box center [205, 202] width 27 height 7
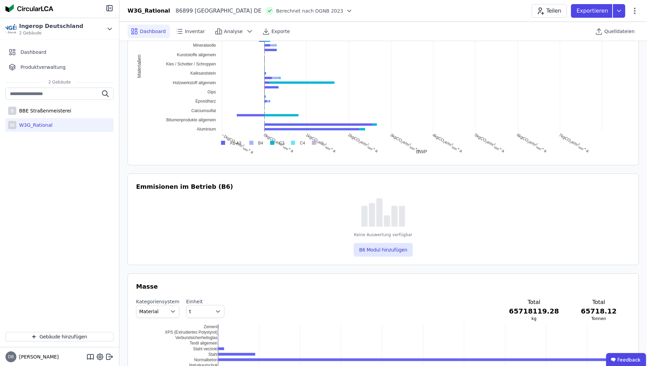
scroll to position [436, 0]
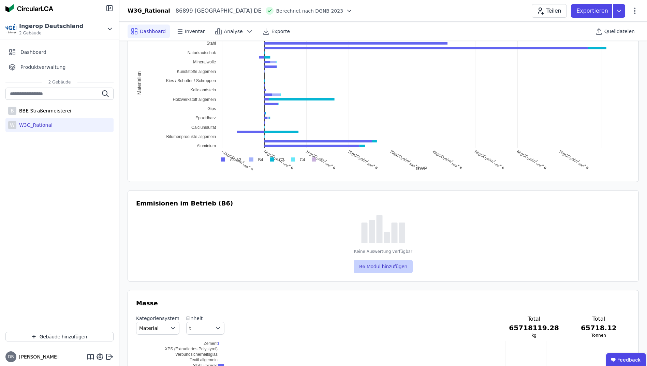
click at [380, 268] on button "B6 Modul hinzufügen" at bounding box center [383, 267] width 59 height 14
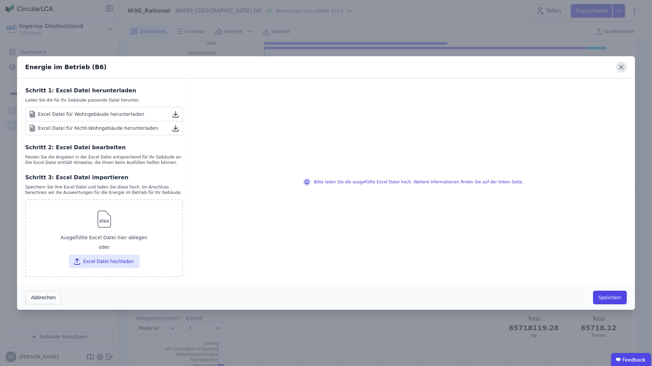
click at [620, 66] on icon at bounding box center [621, 67] width 11 height 11
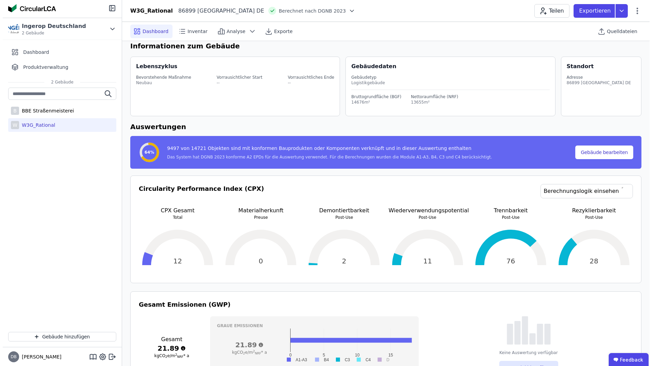
scroll to position [0, 0]
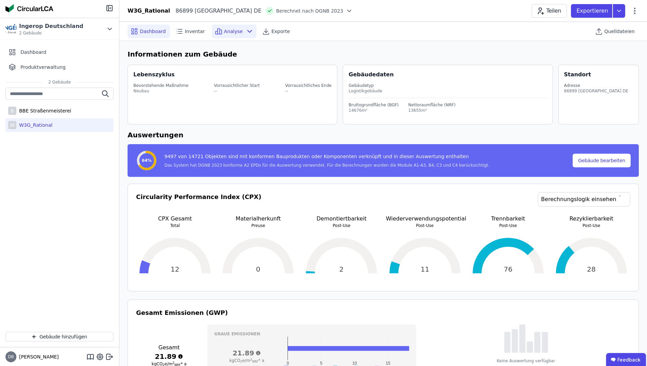
click at [245, 31] on icon at bounding box center [249, 31] width 8 height 8
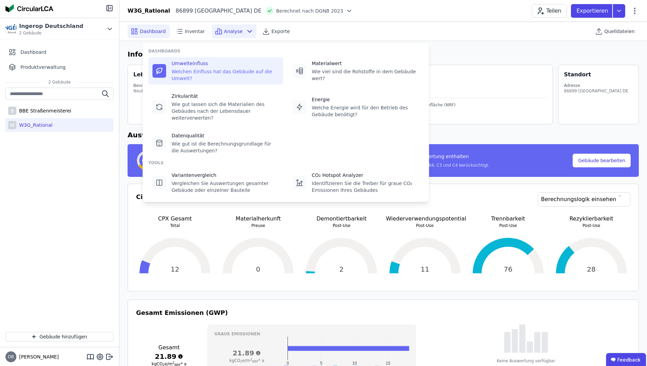
click at [236, 72] on div "Welchen Einfluss hat das Gebäude auf die Umwelt?" at bounding box center [224, 75] width 107 height 14
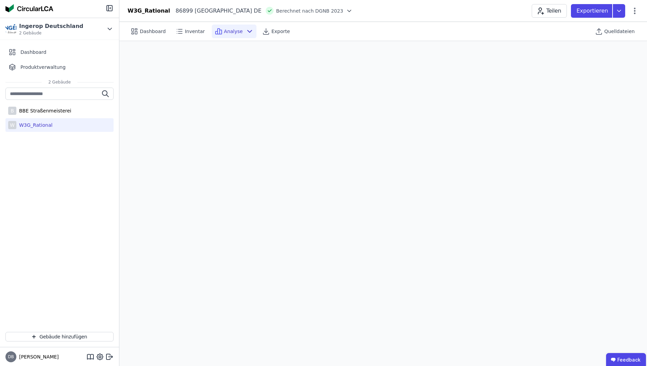
click at [227, 33] on span "Analyse" at bounding box center [233, 31] width 19 height 7
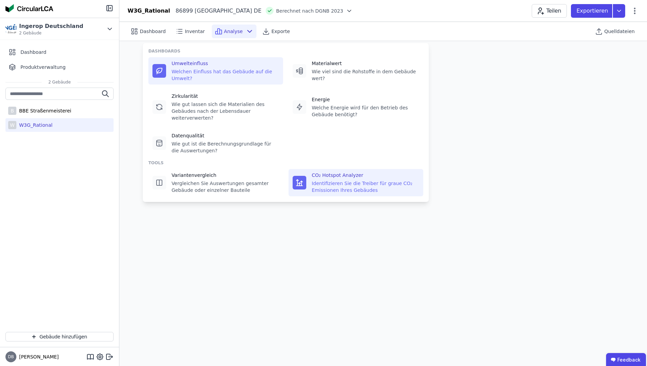
click at [320, 172] on div "CO₂ Hotspot Analyzer" at bounding box center [365, 175] width 107 height 7
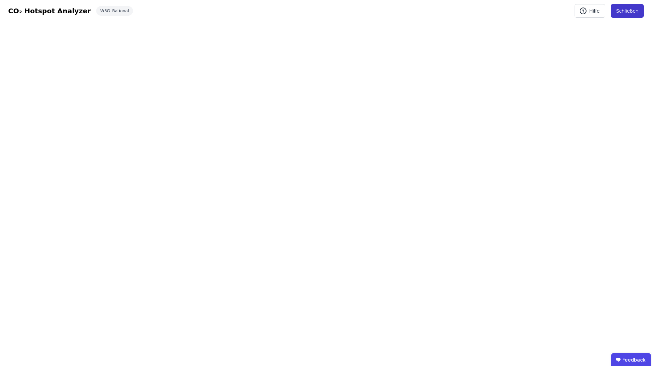
click at [624, 11] on button "Schließen" at bounding box center [627, 11] width 33 height 14
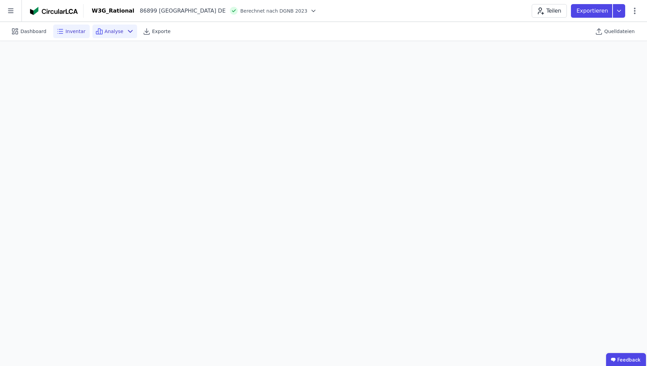
click at [80, 34] on span "Inventar" at bounding box center [75, 31] width 20 height 7
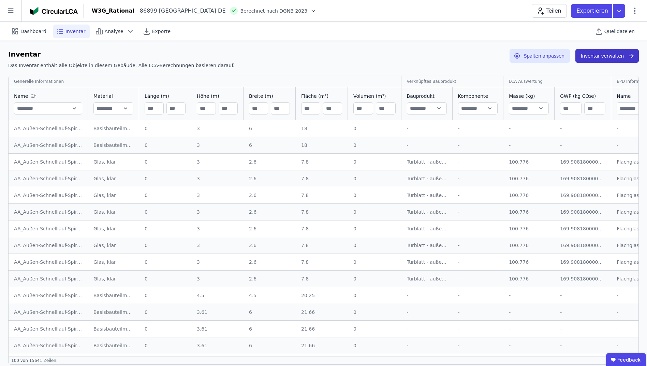
click at [612, 55] on button "Inventar verwalten" at bounding box center [606, 56] width 63 height 14
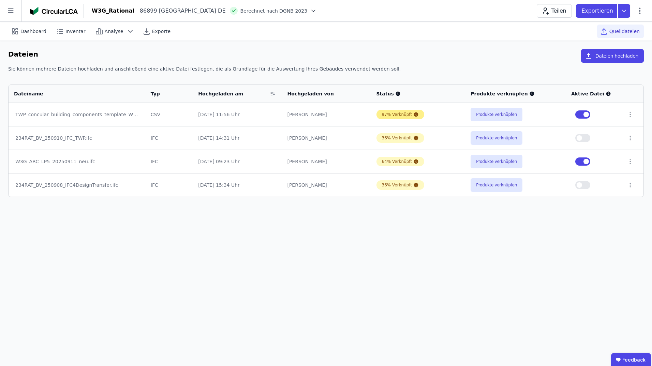
click at [394, 114] on div "97% Verknüpft" at bounding box center [397, 114] width 30 height 5
click at [501, 119] on button "Produkte verknüpfen" at bounding box center [497, 115] width 52 height 14
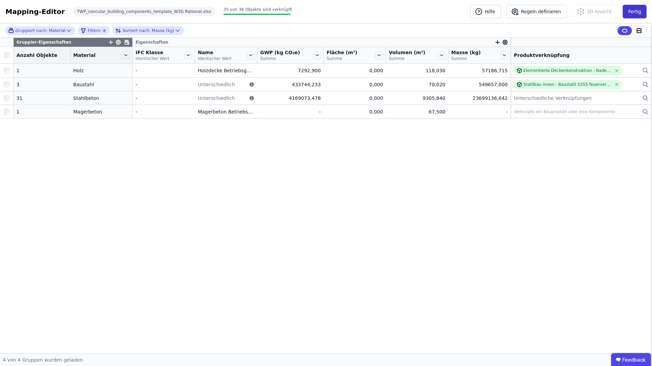
click at [644, 10] on button "Fertig" at bounding box center [635, 12] width 24 height 14
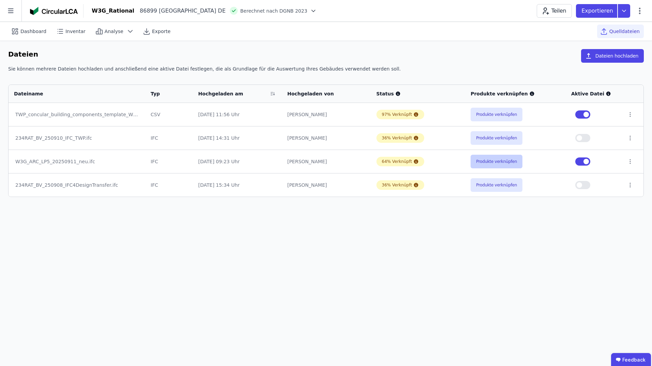
click at [498, 160] on button "Produkte verknüpfen" at bounding box center [497, 162] width 52 height 14
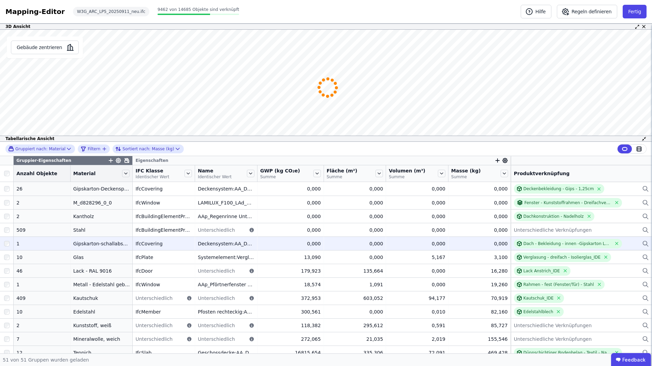
scroll to position [480, 0]
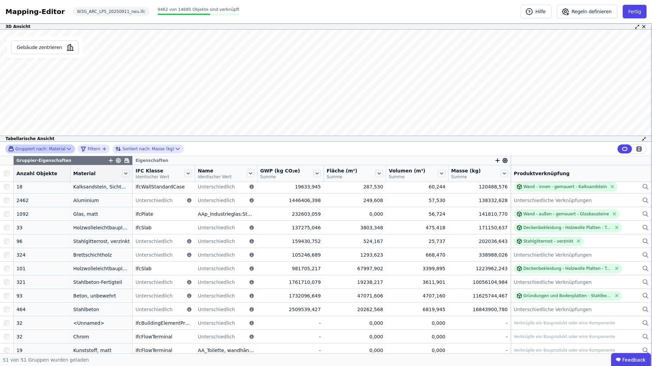
click at [65, 149] on icon at bounding box center [68, 149] width 7 height 7
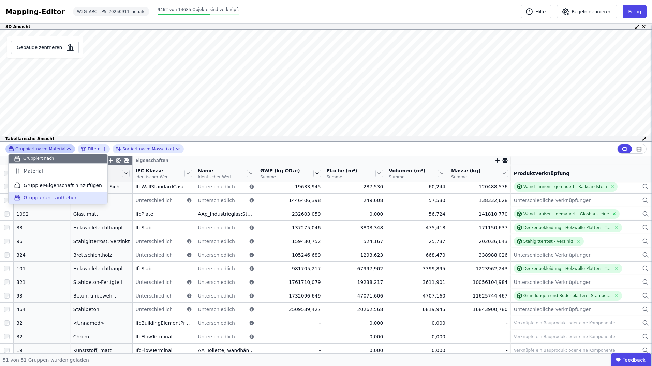
click at [60, 197] on span "Gruppierung aufheben" at bounding box center [51, 197] width 54 height 7
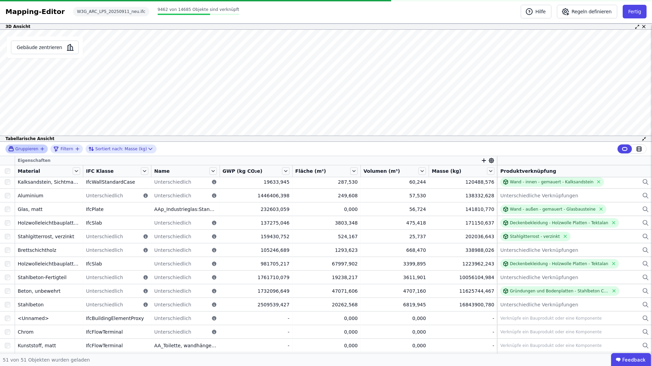
scroll to position [475, 0]
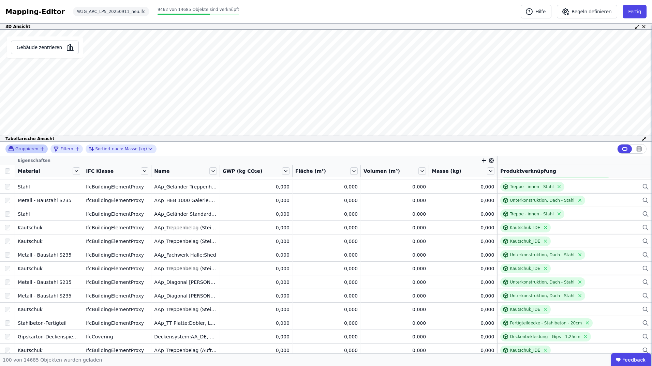
click at [40, 149] on icon "button" at bounding box center [42, 148] width 5 height 5
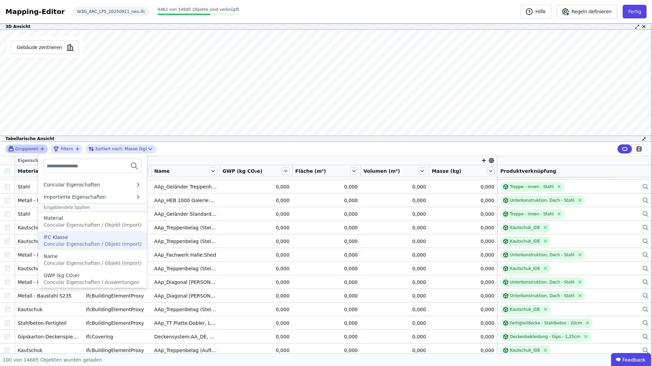
click at [75, 237] on div "IFC Klasse" at bounding box center [93, 237] width 98 height 7
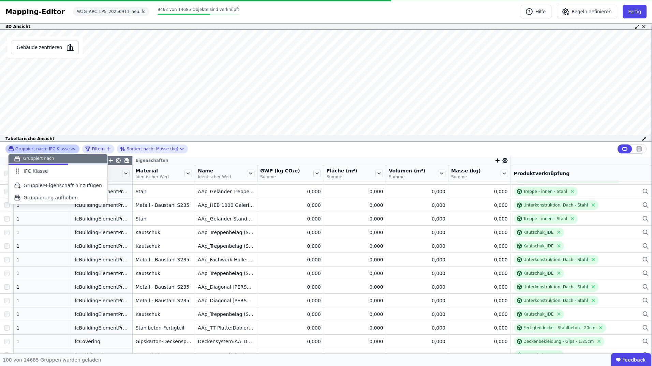
scroll to position [0, 0]
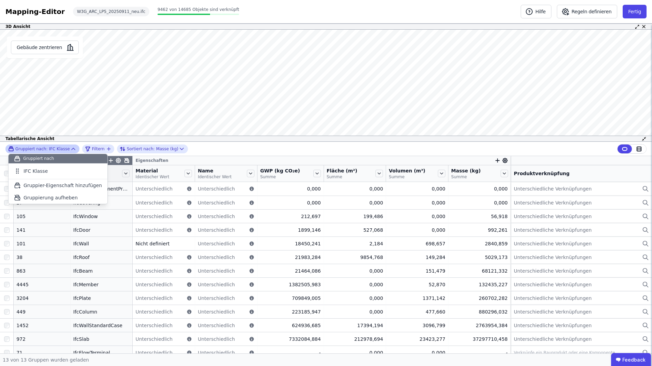
click at [211, 148] on div "Gruppiert nach: IFC Klasse Gruppiert nach IFC Klasse To pick up a draggable ite…" at bounding box center [326, 149] width 652 height 14
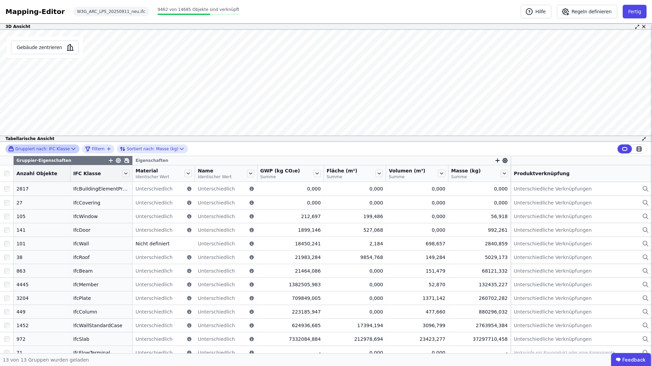
click at [70, 150] on icon at bounding box center [73, 149] width 7 height 7
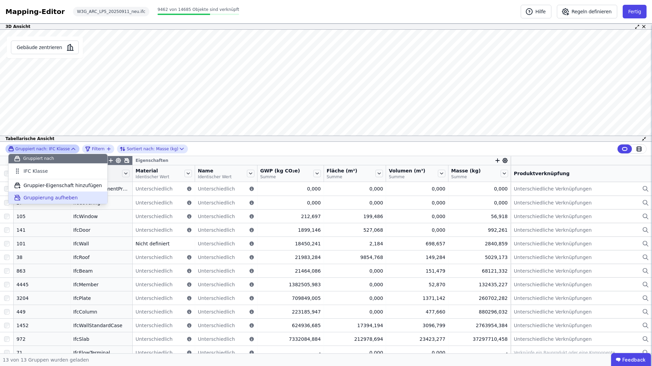
click at [54, 196] on span "Gruppierung aufheben" at bounding box center [51, 197] width 54 height 7
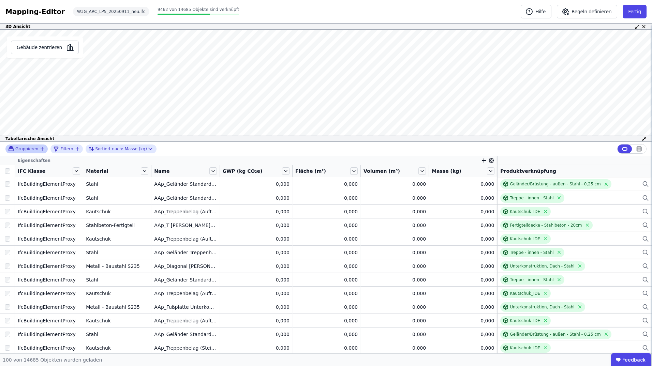
click at [42, 149] on icon "button" at bounding box center [42, 148] width 5 height 5
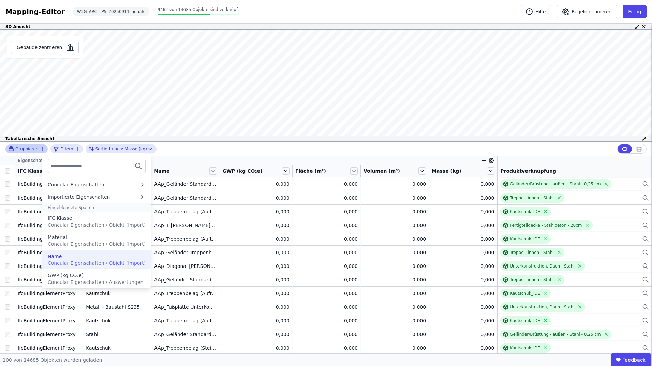
click at [73, 258] on div "Name" at bounding box center [97, 256] width 98 height 7
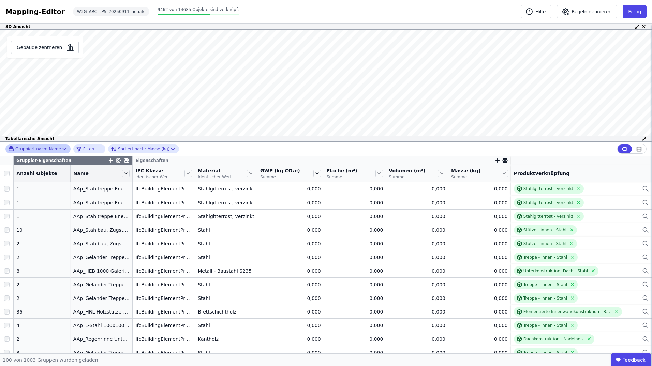
click at [255, 151] on div "Gruppiert nach: Name Filtern Sortiert nach: Masse (kg)" at bounding box center [326, 149] width 652 height 14
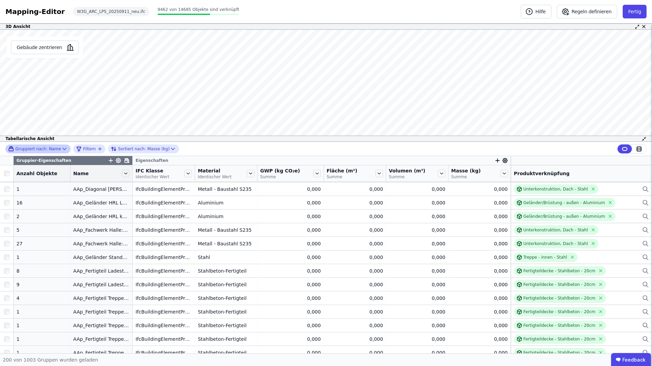
scroll to position [1262, 0]
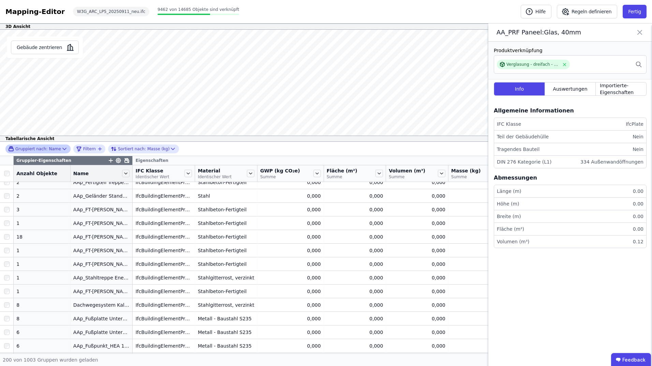
click at [638, 28] on icon at bounding box center [640, 33] width 8 height 10
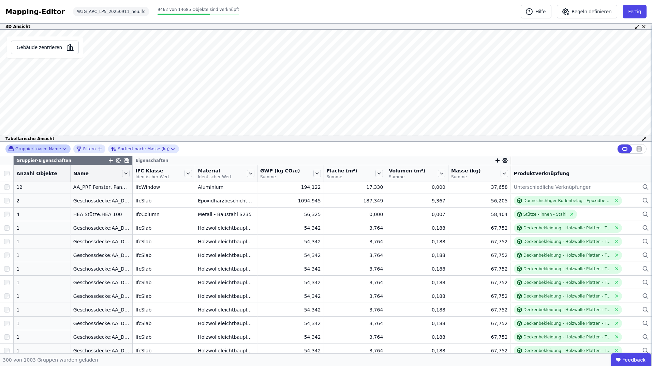
scroll to position [2386, 0]
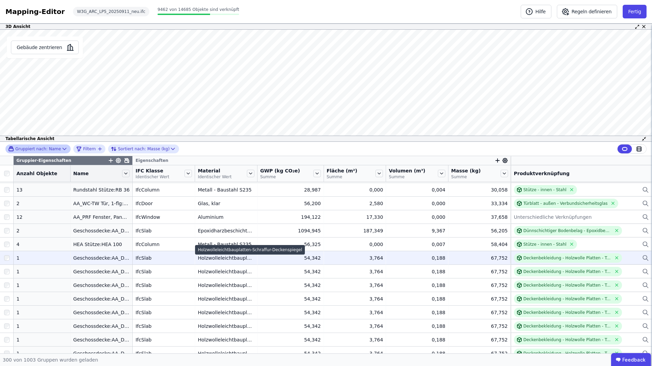
click at [214, 258] on div "Holzwolleleichtbauplatten-Schraffur-Deckenspiegel" at bounding box center [226, 258] width 57 height 7
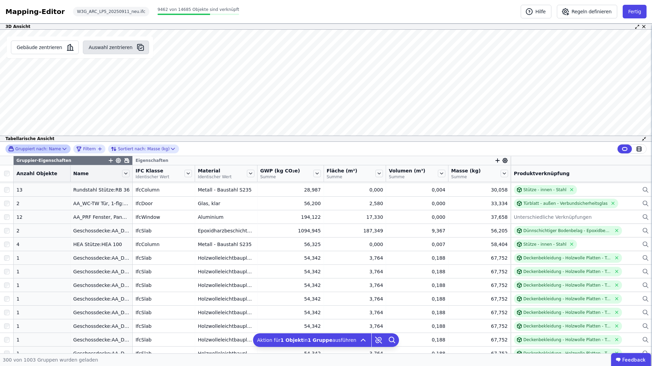
click at [102, 49] on button "Auswahl zentrieren" at bounding box center [116, 48] width 66 height 14
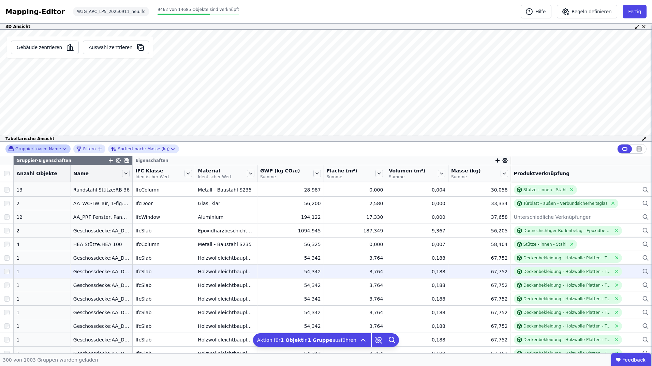
click at [78, 271] on div "Geschossdecke:AA_DE, Tektalan A2-Basic:5344173:7" at bounding box center [101, 271] width 57 height 7
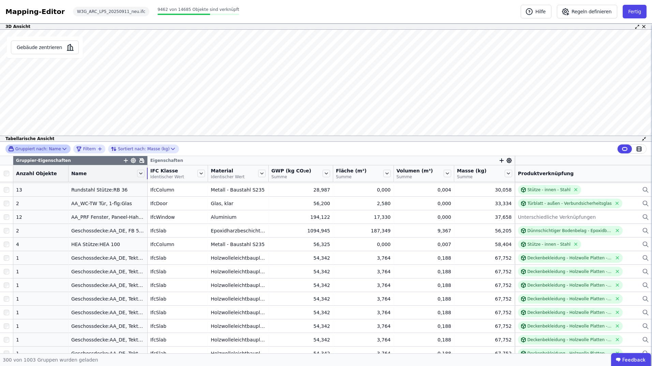
drag, startPoint x: 124, startPoint y: 178, endPoint x: 169, endPoint y: 176, distance: 45.4
click at [169, 176] on tr "Anzahl Objekte Name IFC Klasse Identischer Wert Material Identischer Wert GWP (…" at bounding box center [326, 173] width 652 height 17
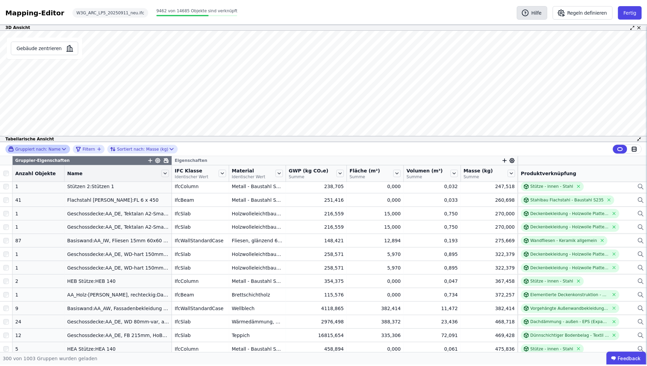
scroll to position [3057, 0]
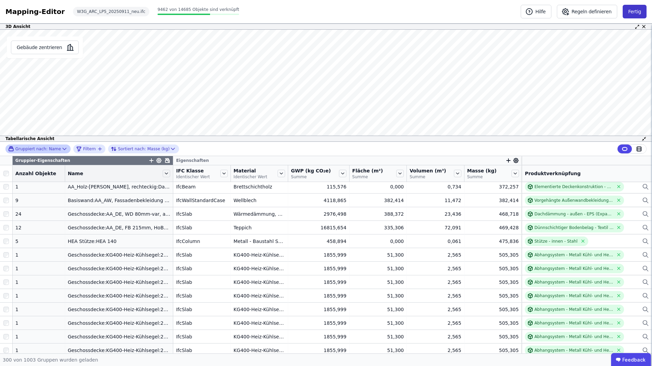
click at [630, 11] on button "Fertig" at bounding box center [635, 12] width 24 height 14
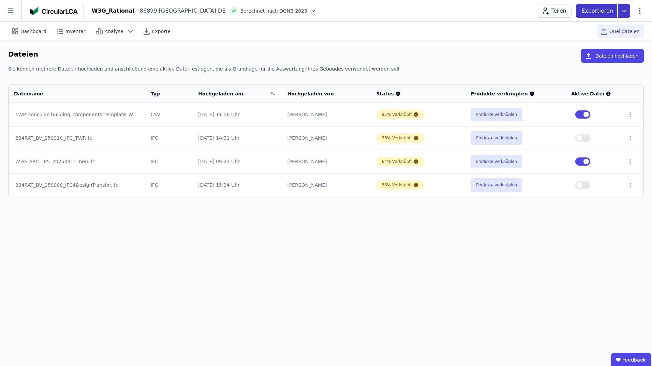
click at [621, 12] on icon at bounding box center [624, 11] width 12 height 14
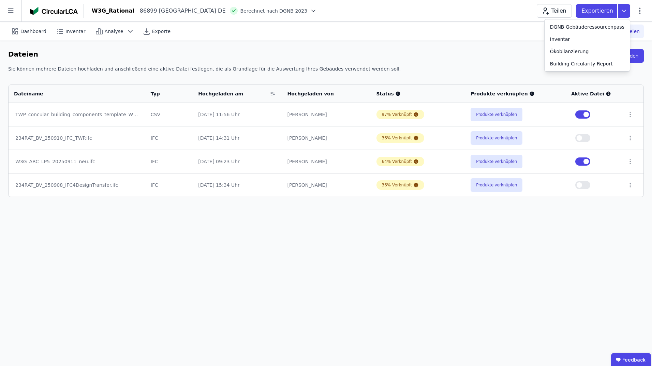
click at [456, 51] on div "Dateien Dateien hochladen" at bounding box center [326, 57] width 636 height 16
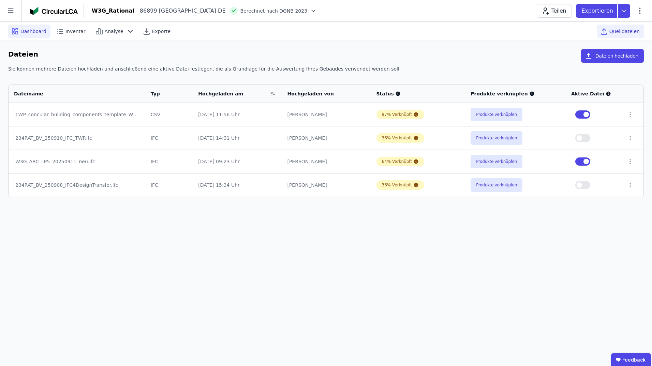
click at [36, 33] on span "Dashboard" at bounding box center [33, 31] width 26 height 7
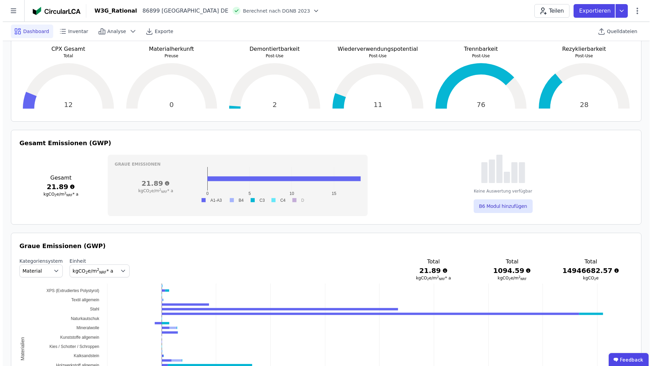
scroll to position [170, 0]
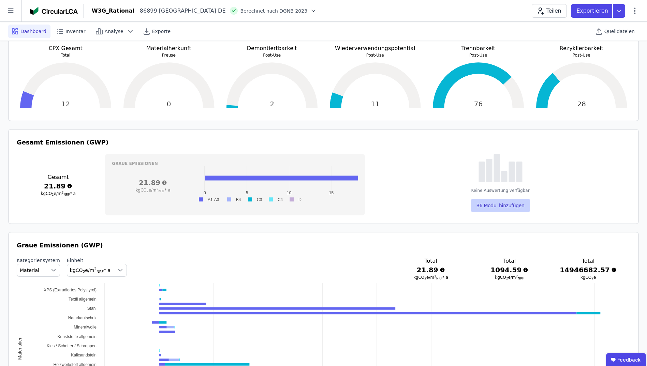
click at [500, 206] on button "B6 Modul hinzufügen" at bounding box center [500, 206] width 59 height 14
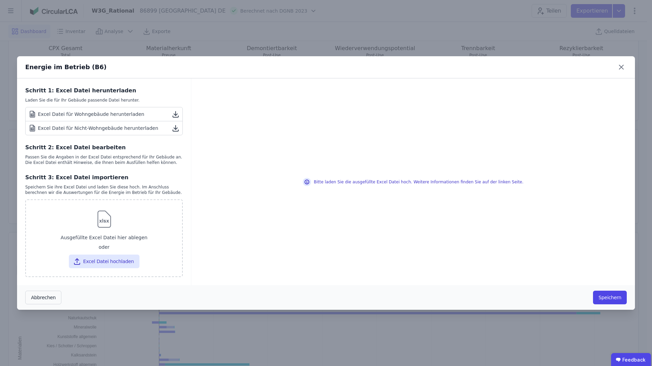
click at [175, 129] on icon at bounding box center [175, 129] width 3 height 2
